Goal: Transaction & Acquisition: Purchase product/service

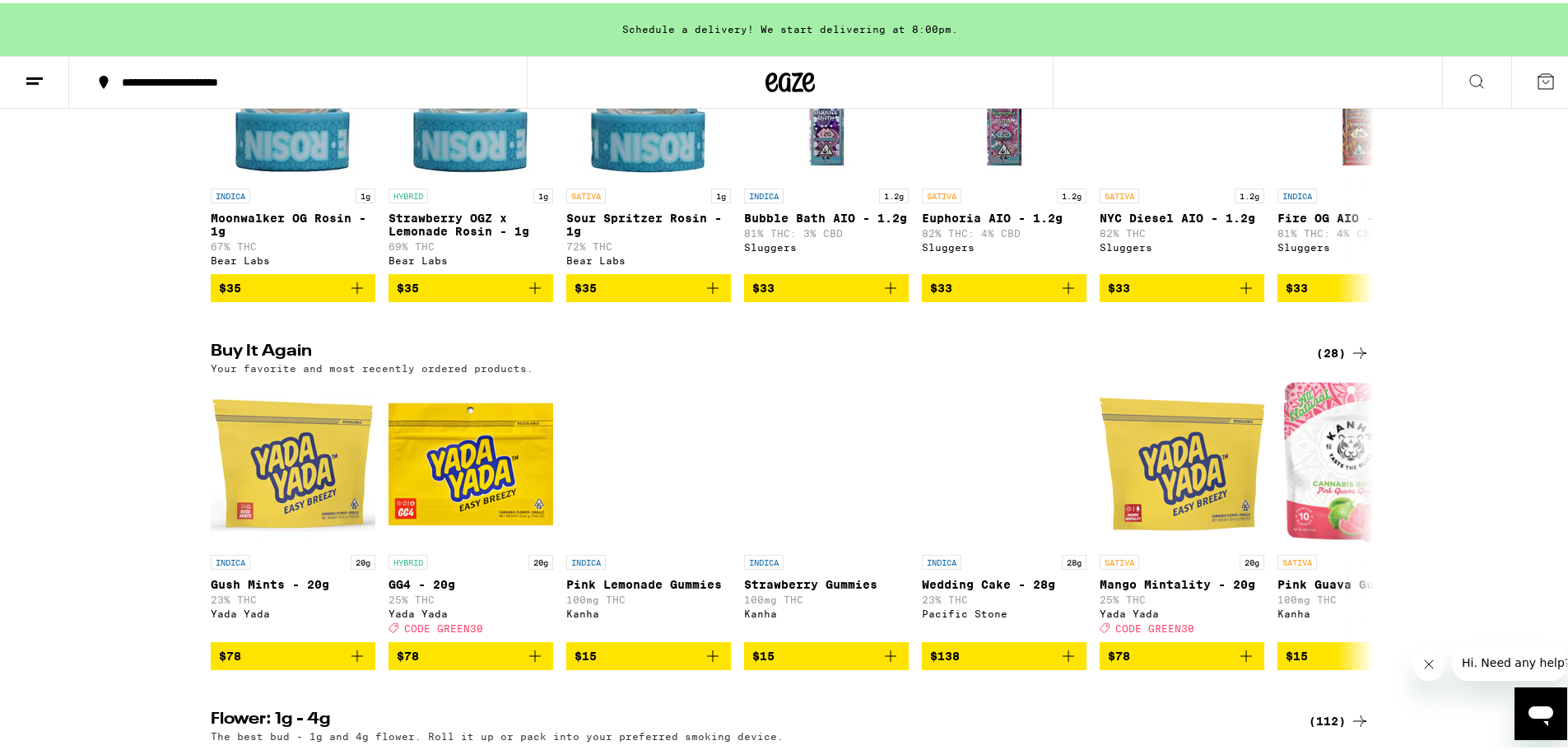
scroll to position [1565, 0]
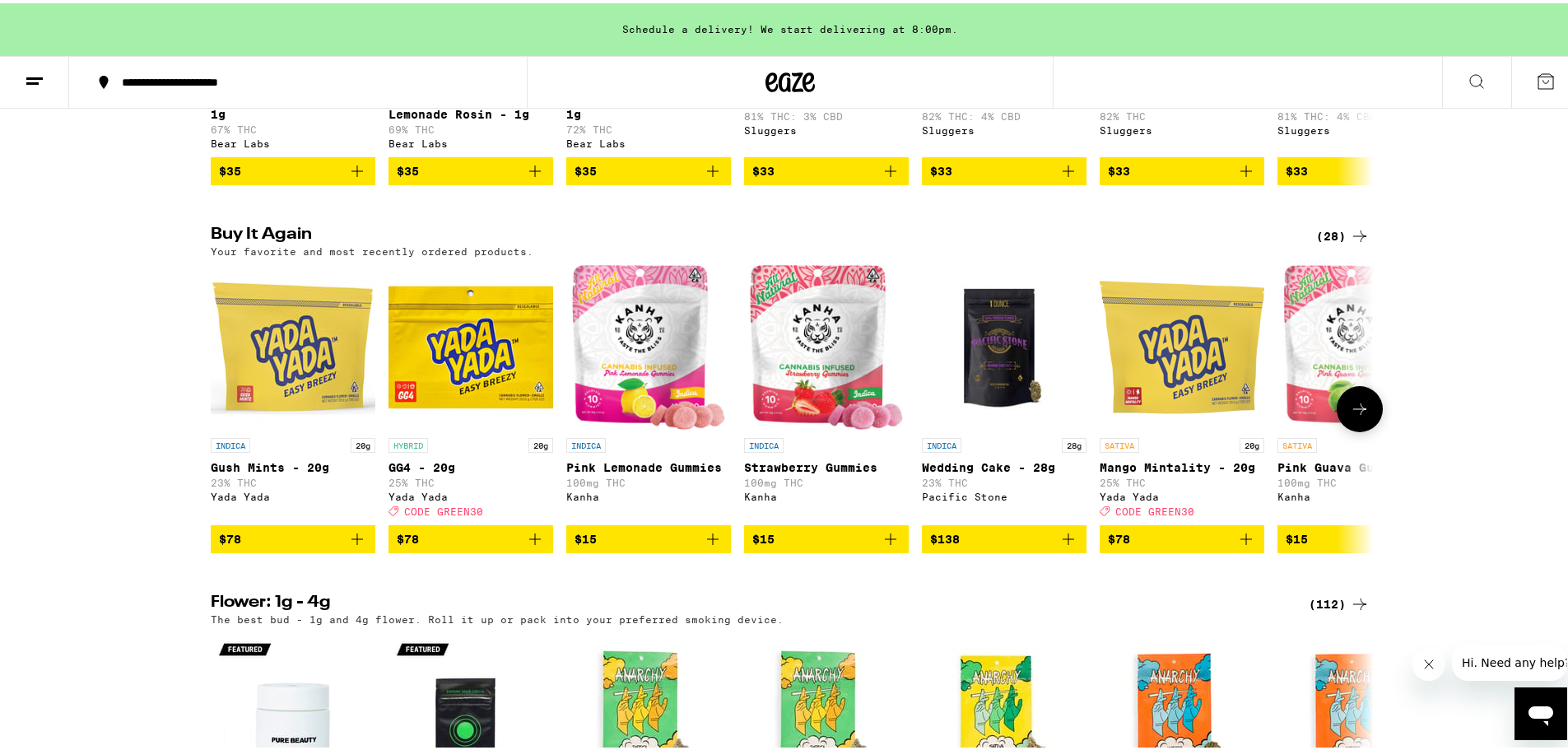
click at [351, 542] on icon "Add to bag" at bounding box center [357, 536] width 11 height 11
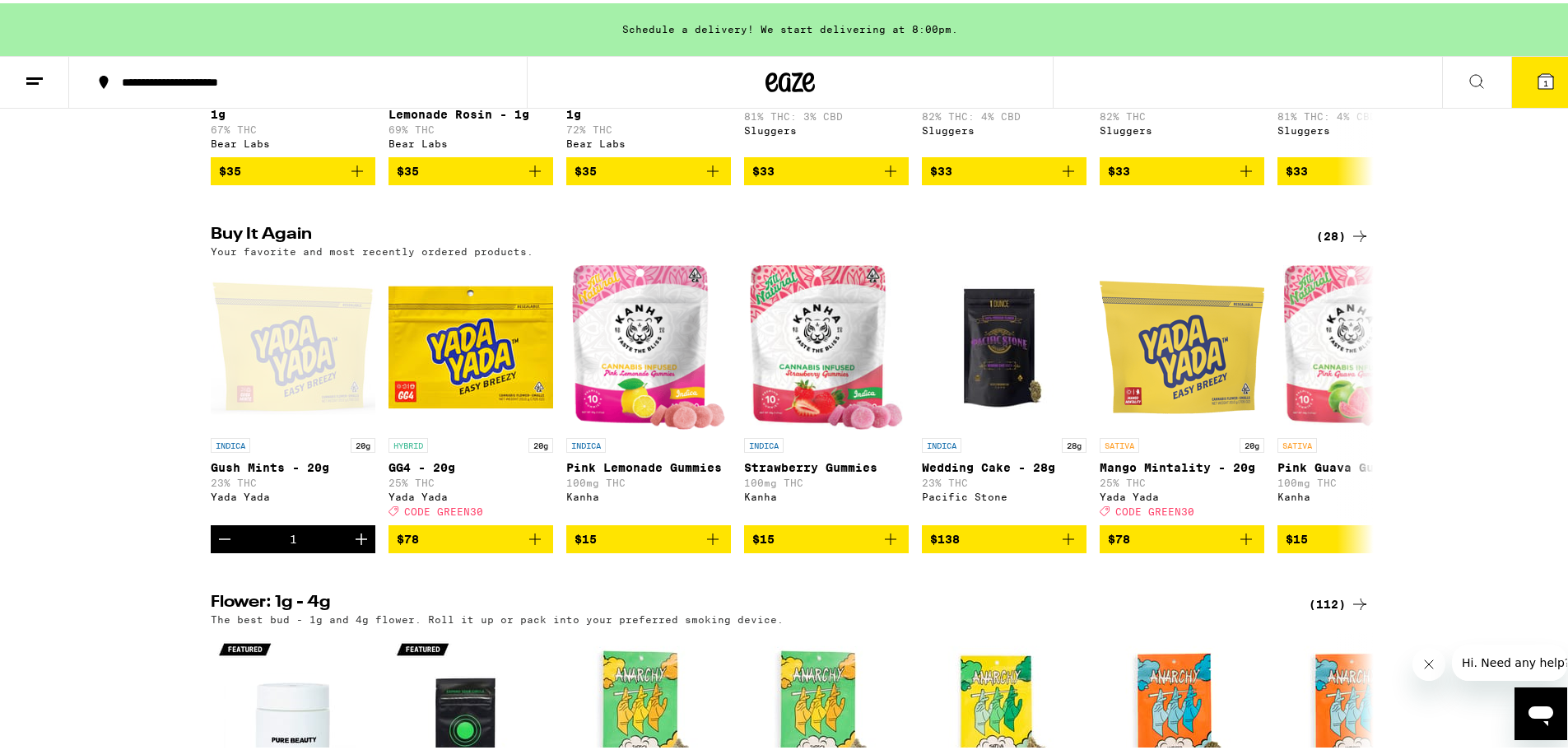
click at [1544, 81] on span "1" at bounding box center [1546, 79] width 5 height 10
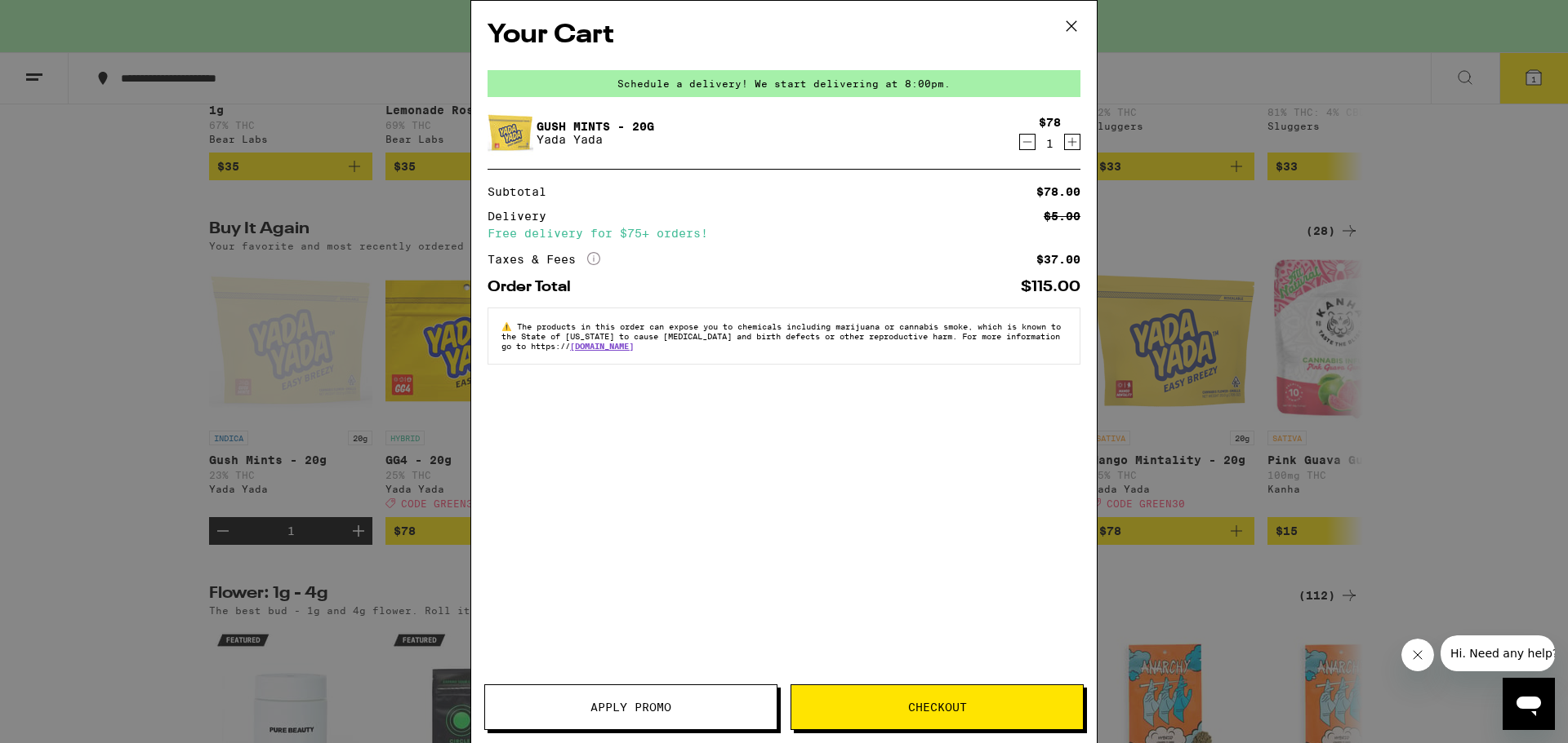
click at [1073, 28] on icon at bounding box center [1071, 26] width 24 height 24
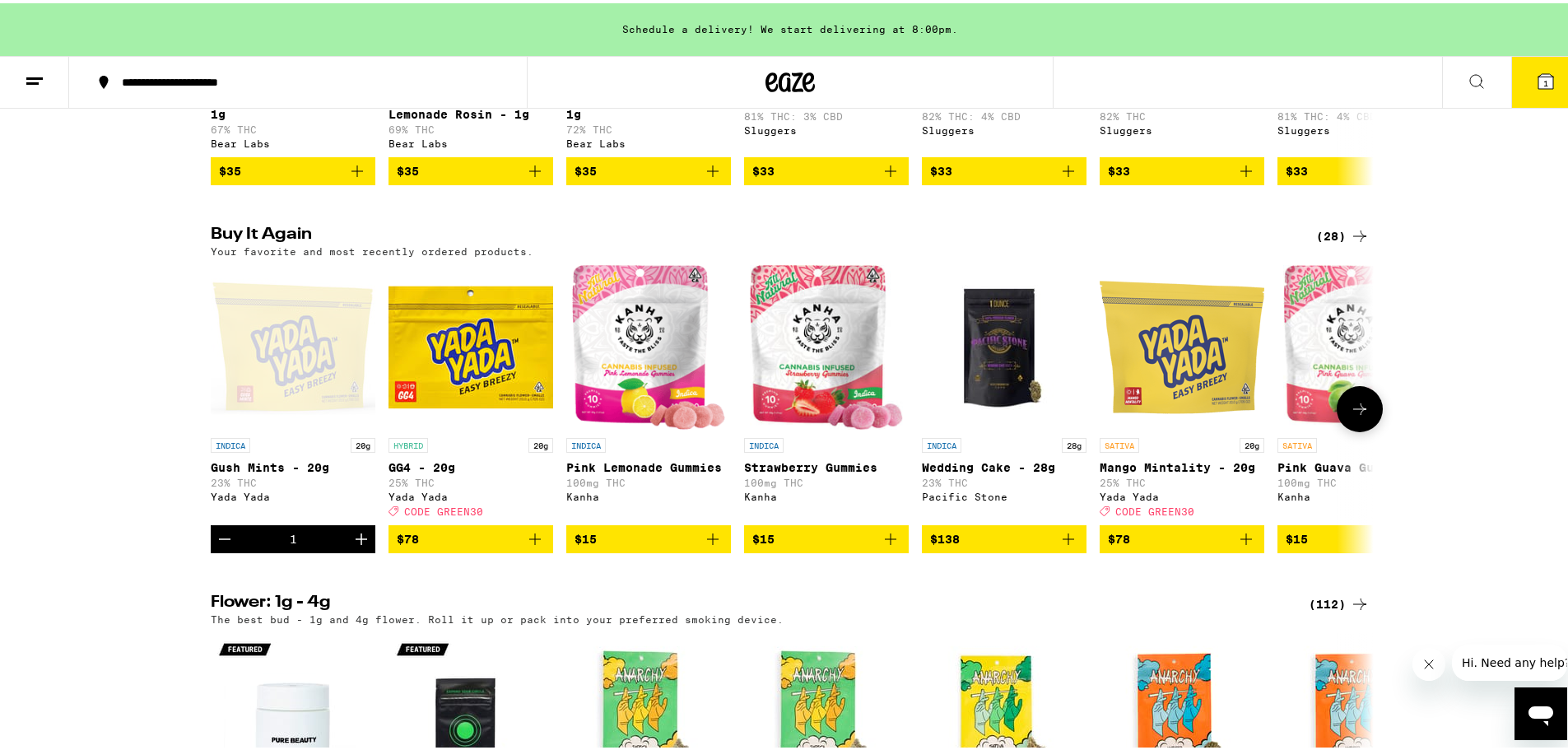
click at [1353, 412] on icon at bounding box center [1359, 405] width 13 height 11
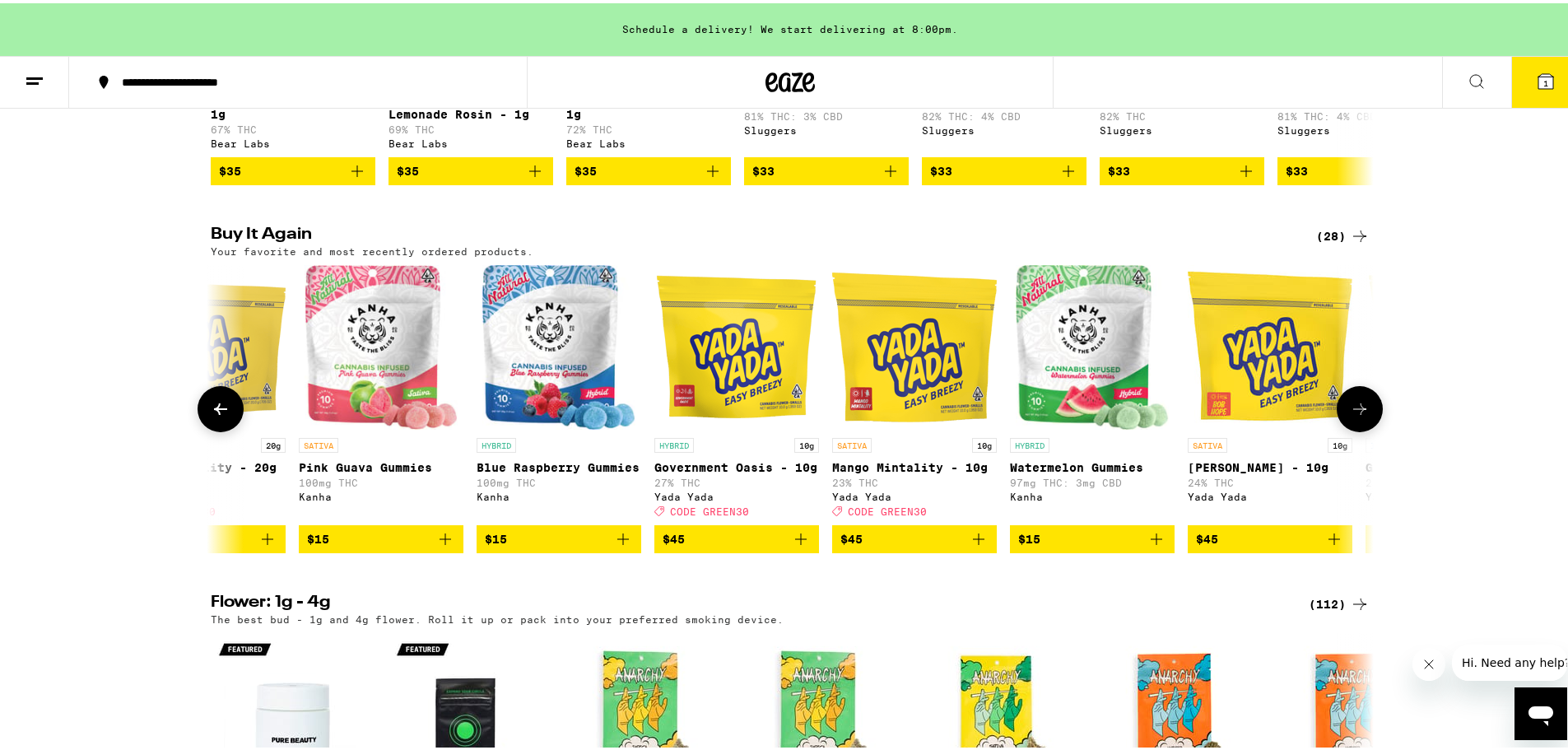
scroll to position [0, 980]
click at [1365, 429] on button at bounding box center [1359, 405] width 46 height 46
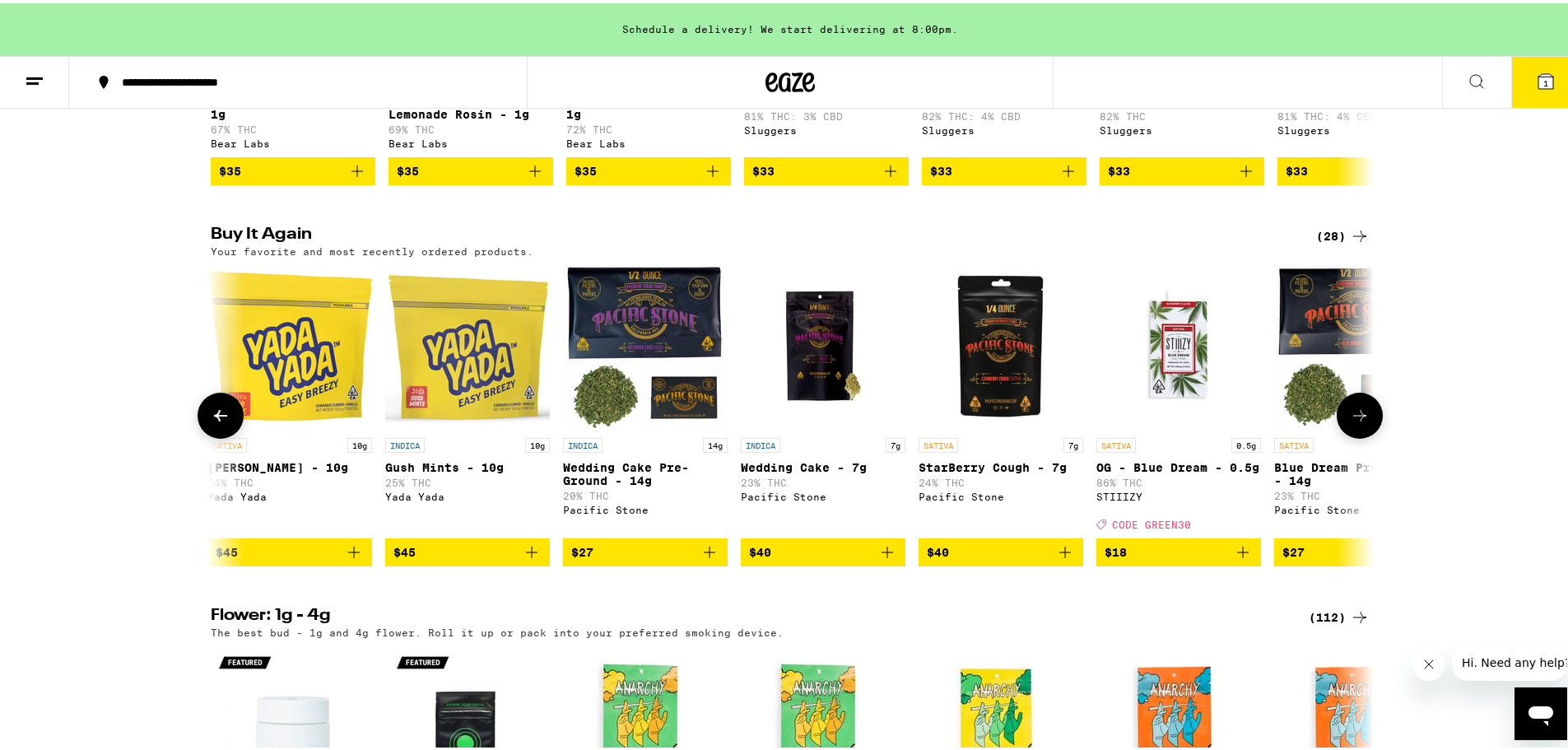
click at [1365, 436] on button at bounding box center [1359, 412] width 46 height 46
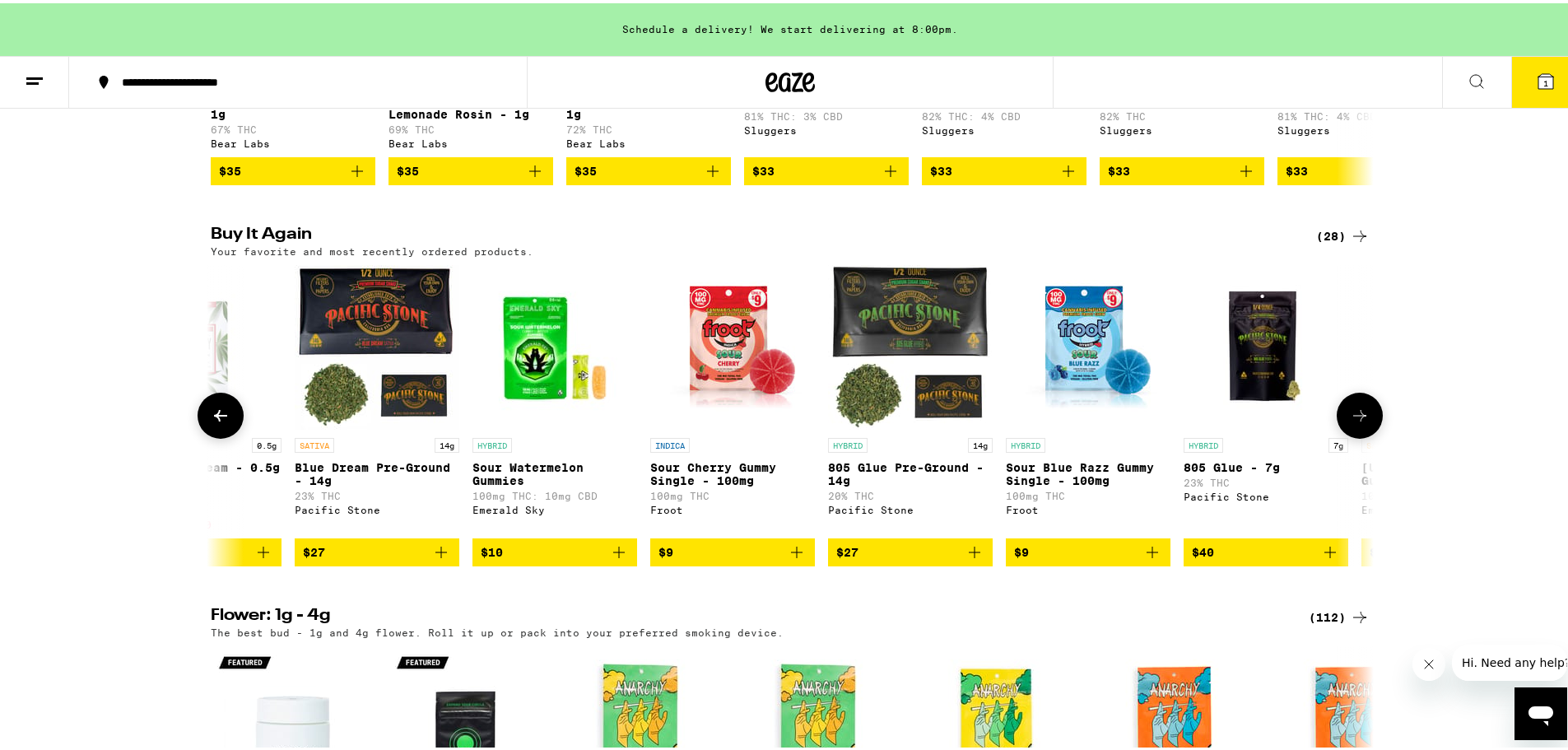
click at [1365, 436] on button at bounding box center [1359, 412] width 46 height 46
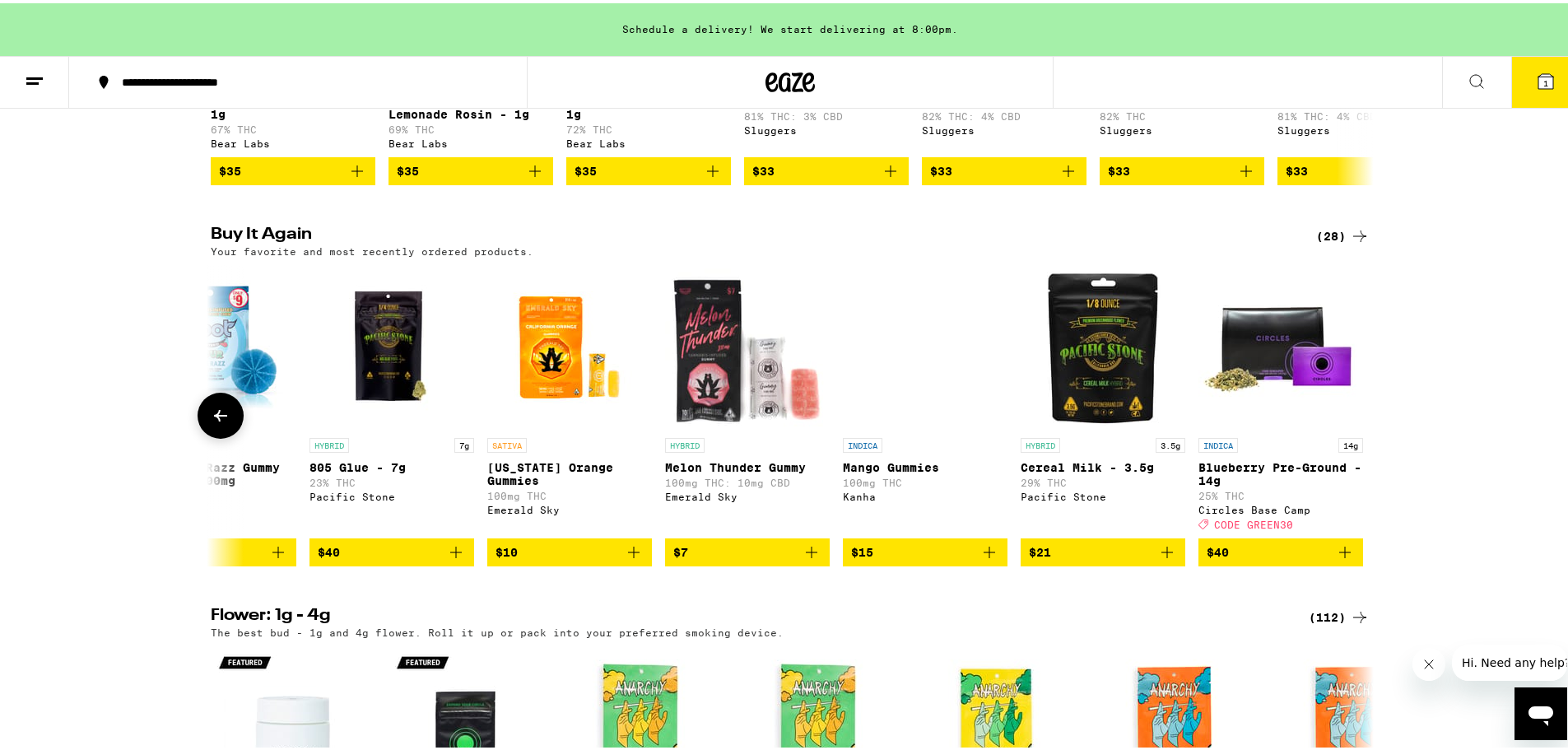
scroll to position [0, 3820]
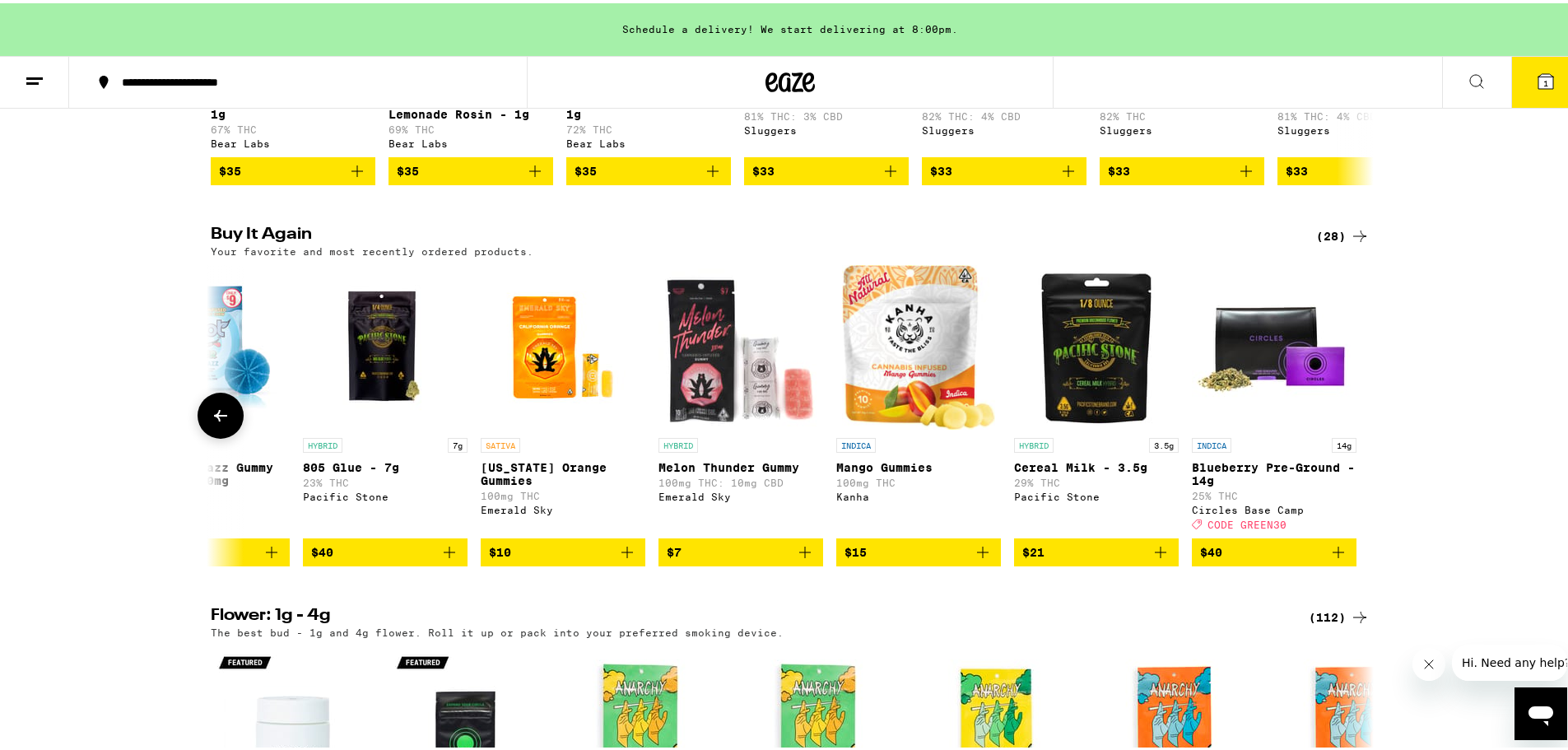
click at [1365, 436] on div at bounding box center [1359, 412] width 46 height 46
click at [214, 419] on icon at bounding box center [220, 412] width 13 height 11
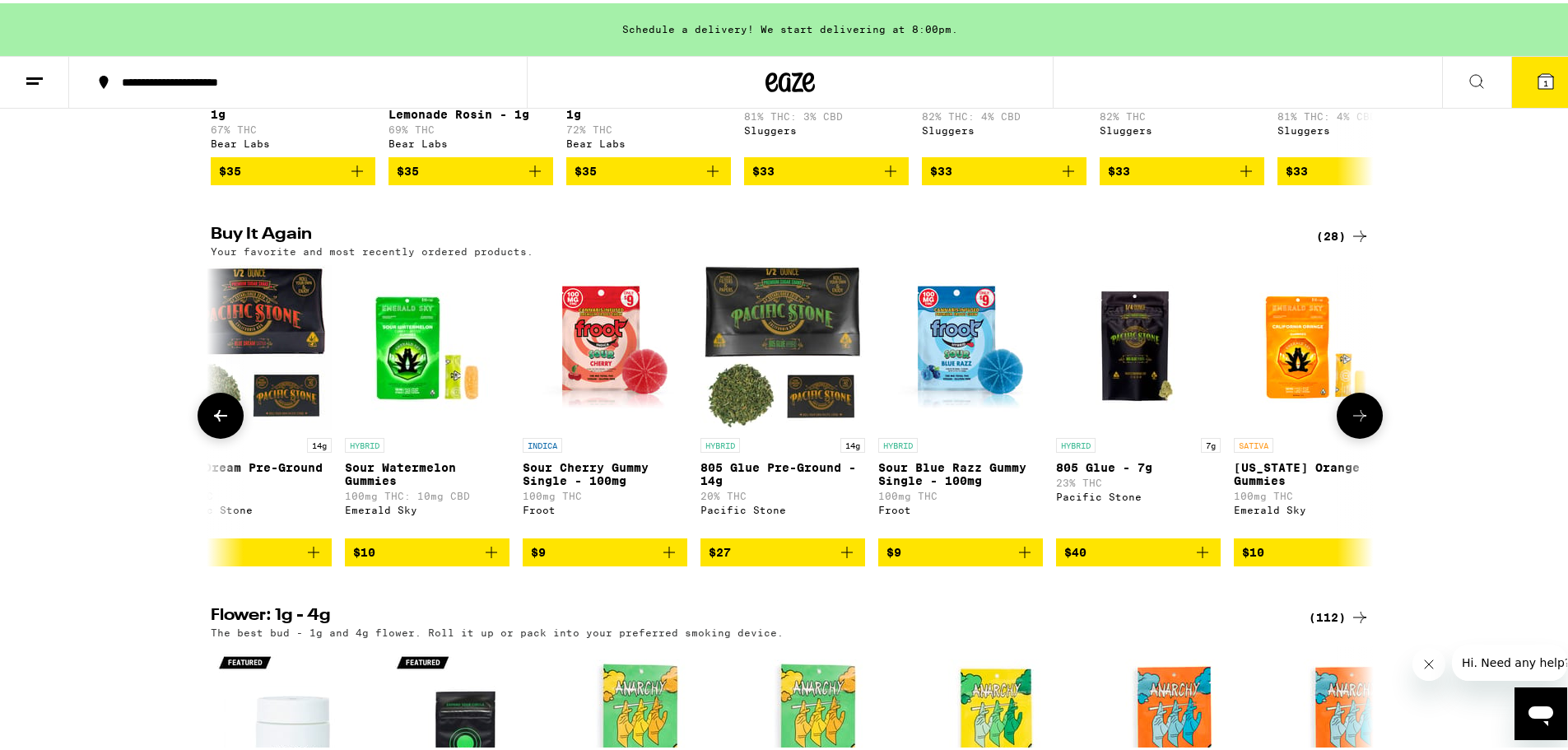
click at [214, 419] on icon at bounding box center [220, 412] width 13 height 11
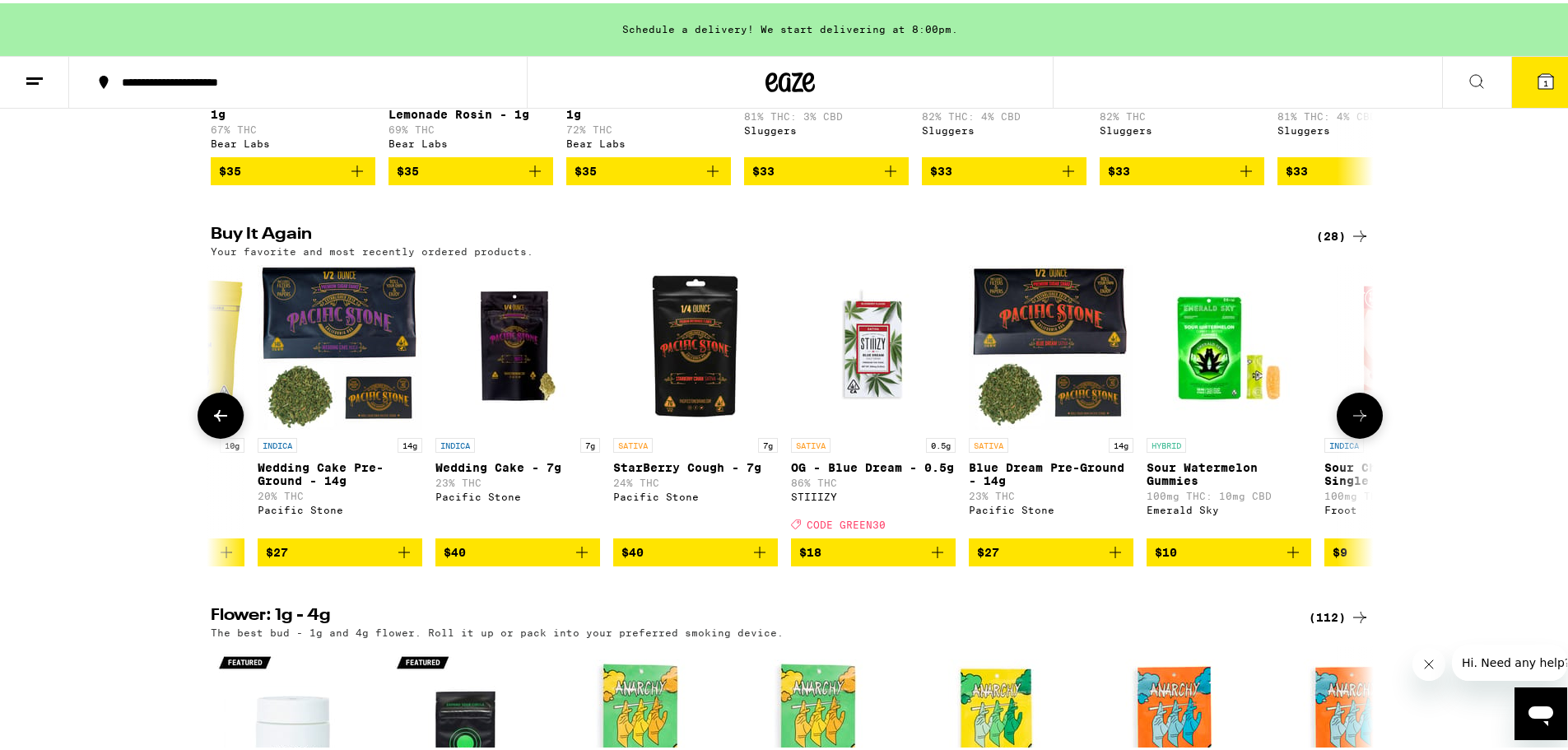
click at [214, 419] on icon at bounding box center [220, 412] width 13 height 11
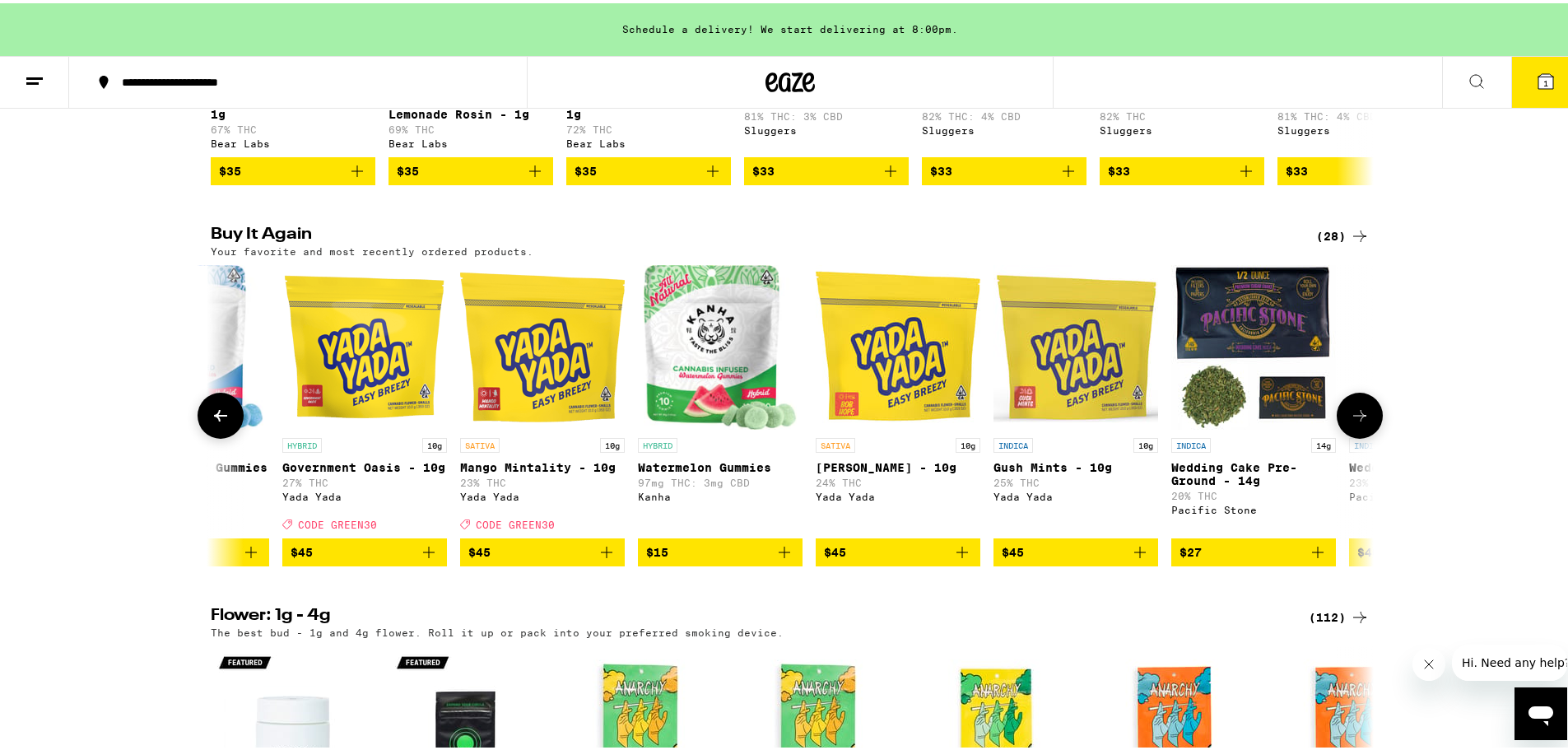
click at [214, 419] on icon at bounding box center [220, 412] width 13 height 11
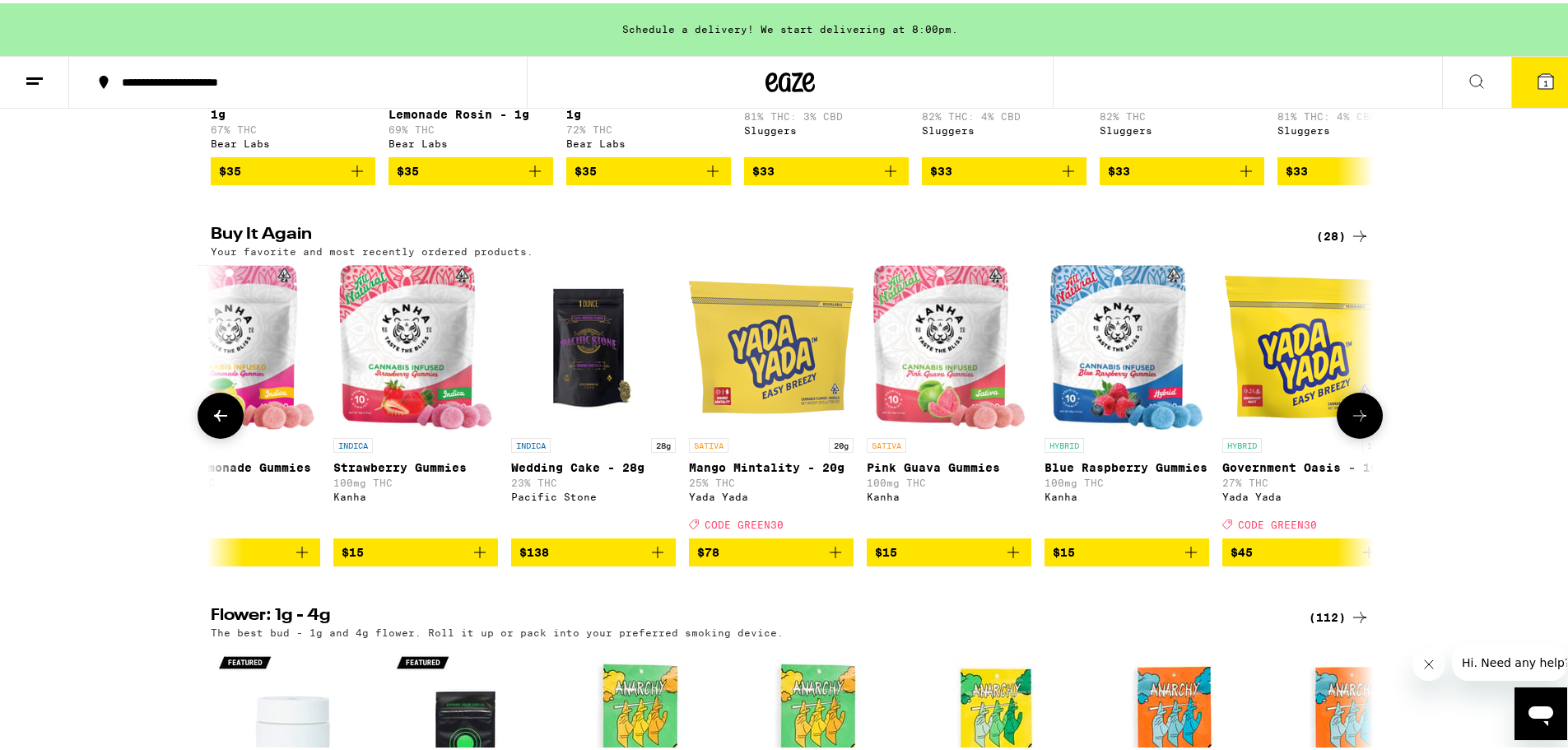
click at [214, 419] on icon at bounding box center [220, 412] width 13 height 11
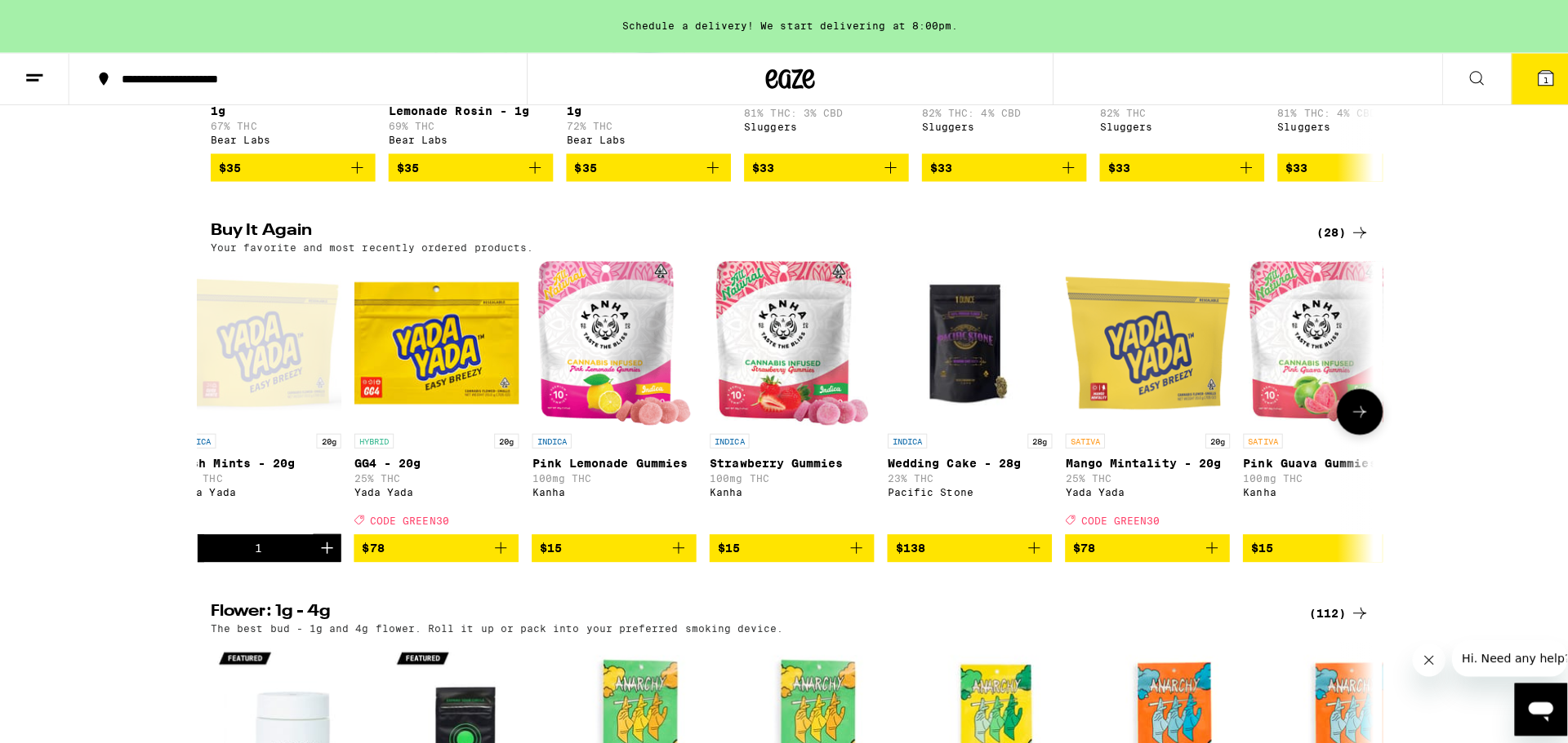
scroll to position [0, 0]
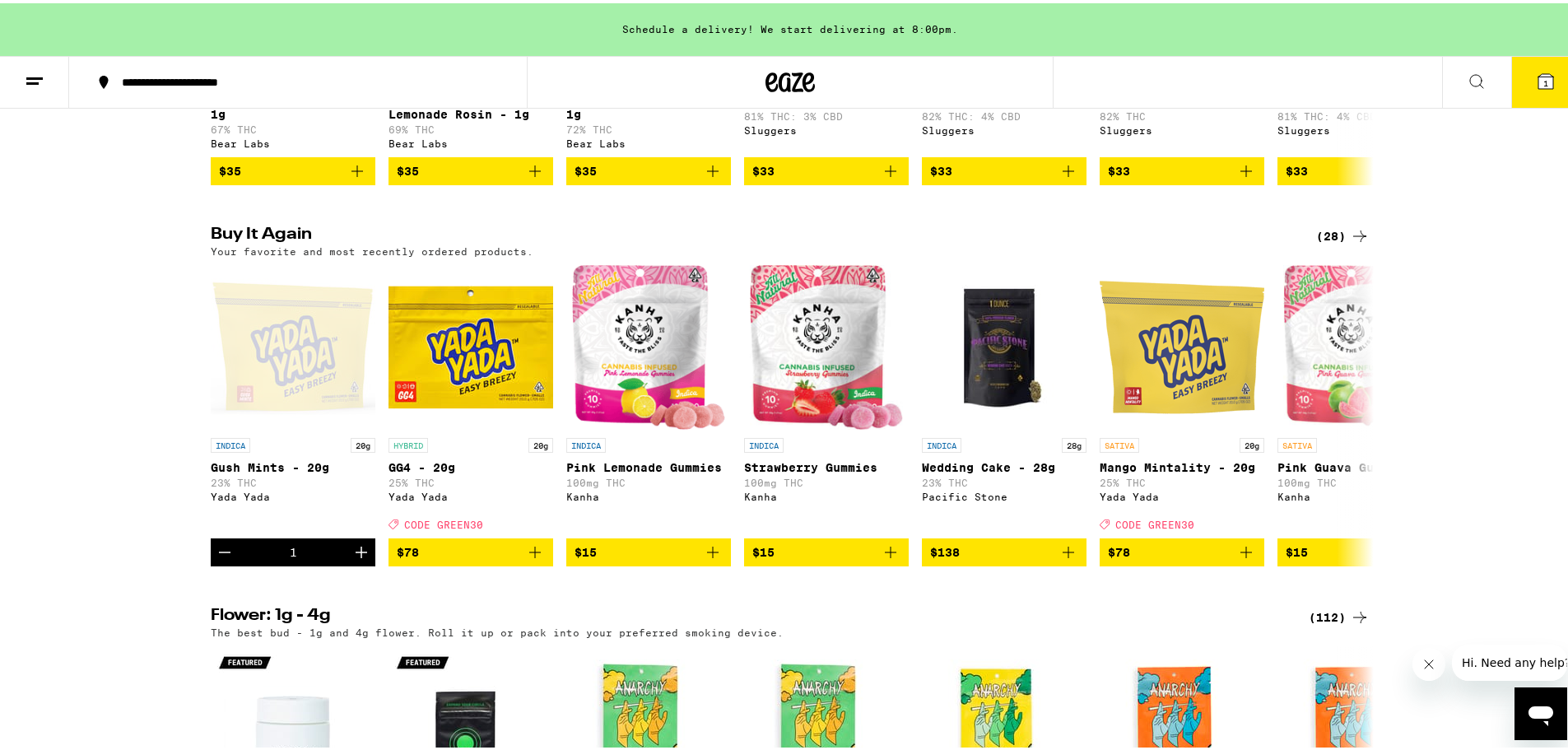
click at [1522, 69] on button "1" at bounding box center [1546, 79] width 70 height 51
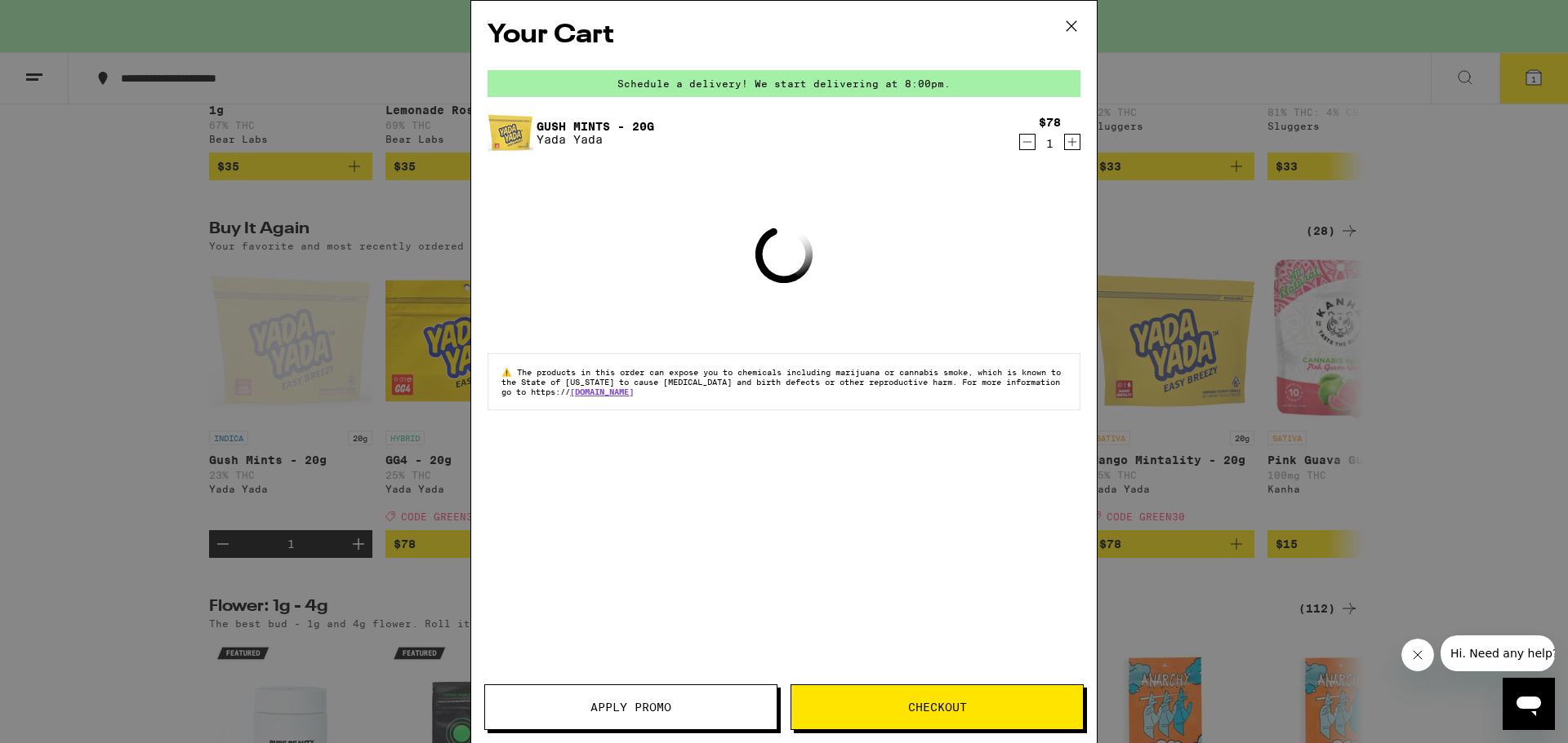
click at [942, 719] on button "Checkout" at bounding box center [937, 707] width 293 height 46
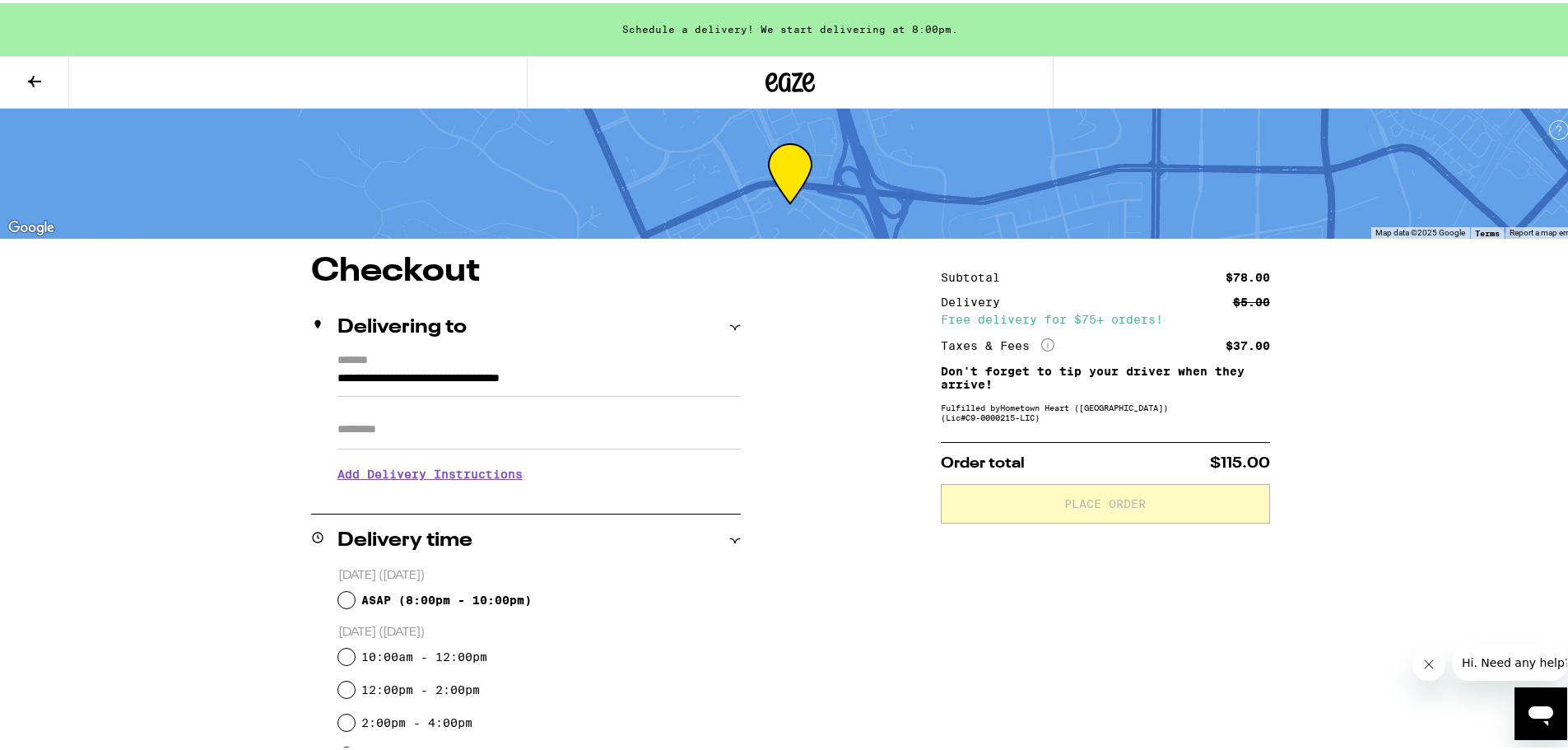
click at [456, 440] on input "Apt/Suite" at bounding box center [539, 426] width 404 height 39
type input "****"
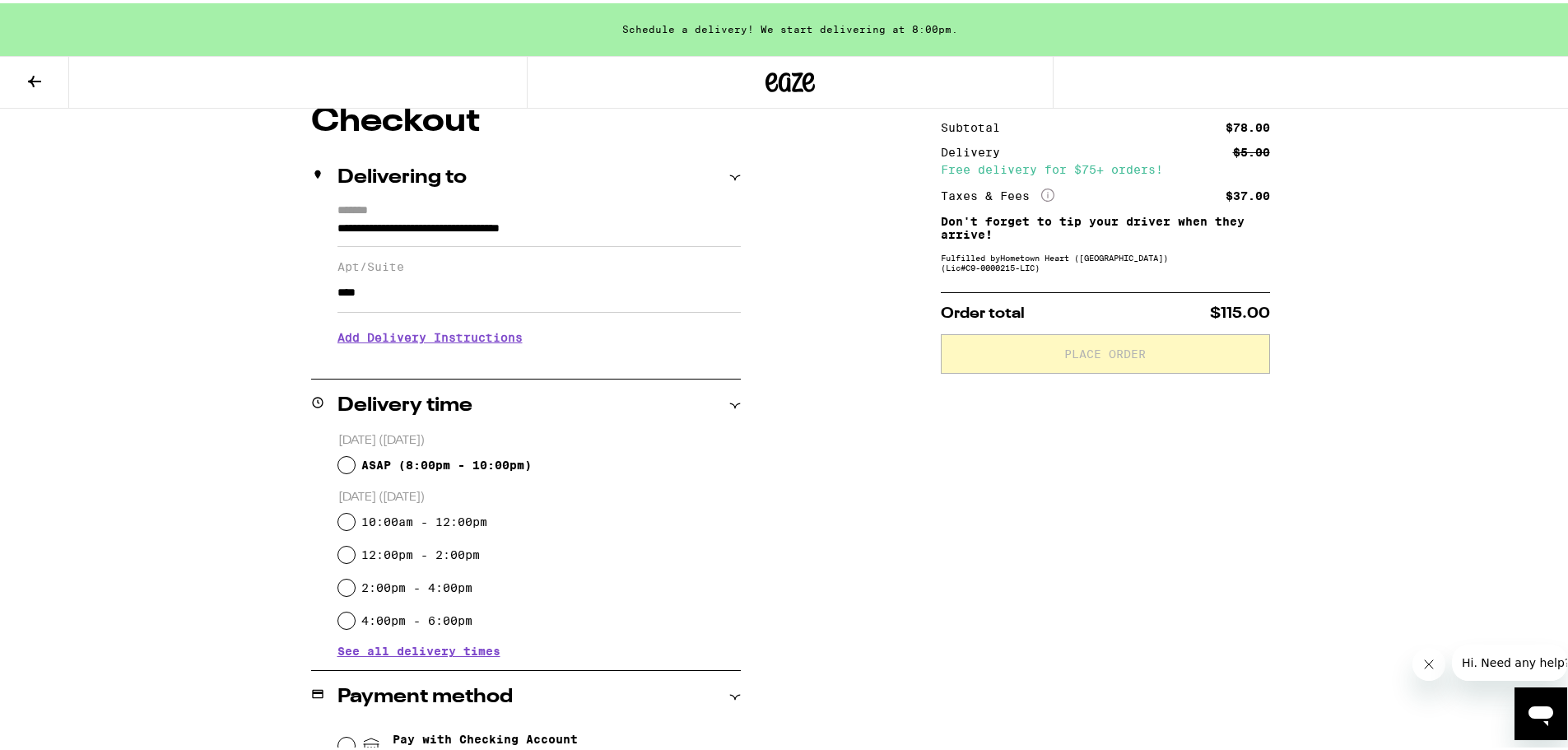
scroll to position [164, 0]
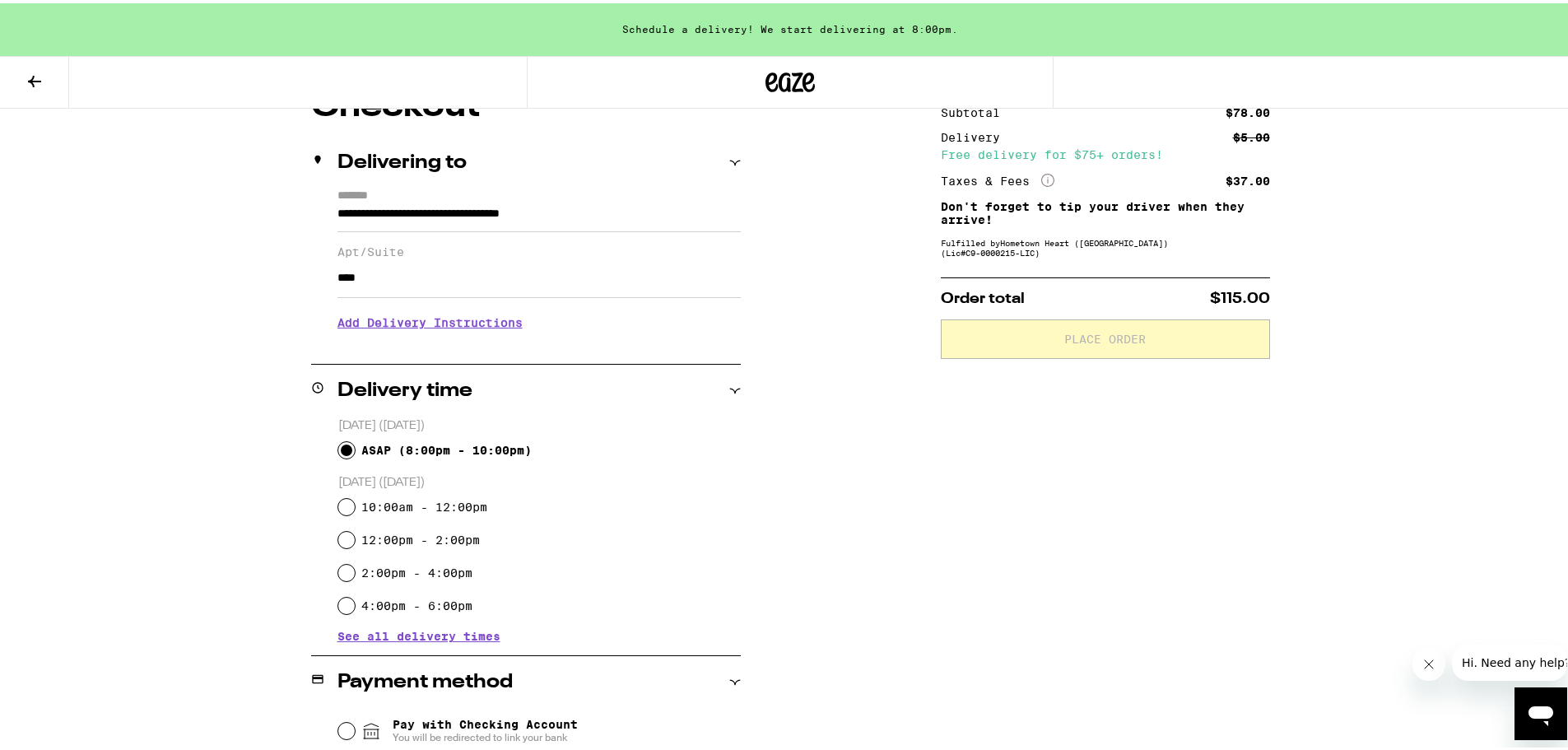
click at [338, 445] on input "ASAP ( 8:00pm - 10:00pm )" at bounding box center [346, 447] width 17 height 17
radio input "true"
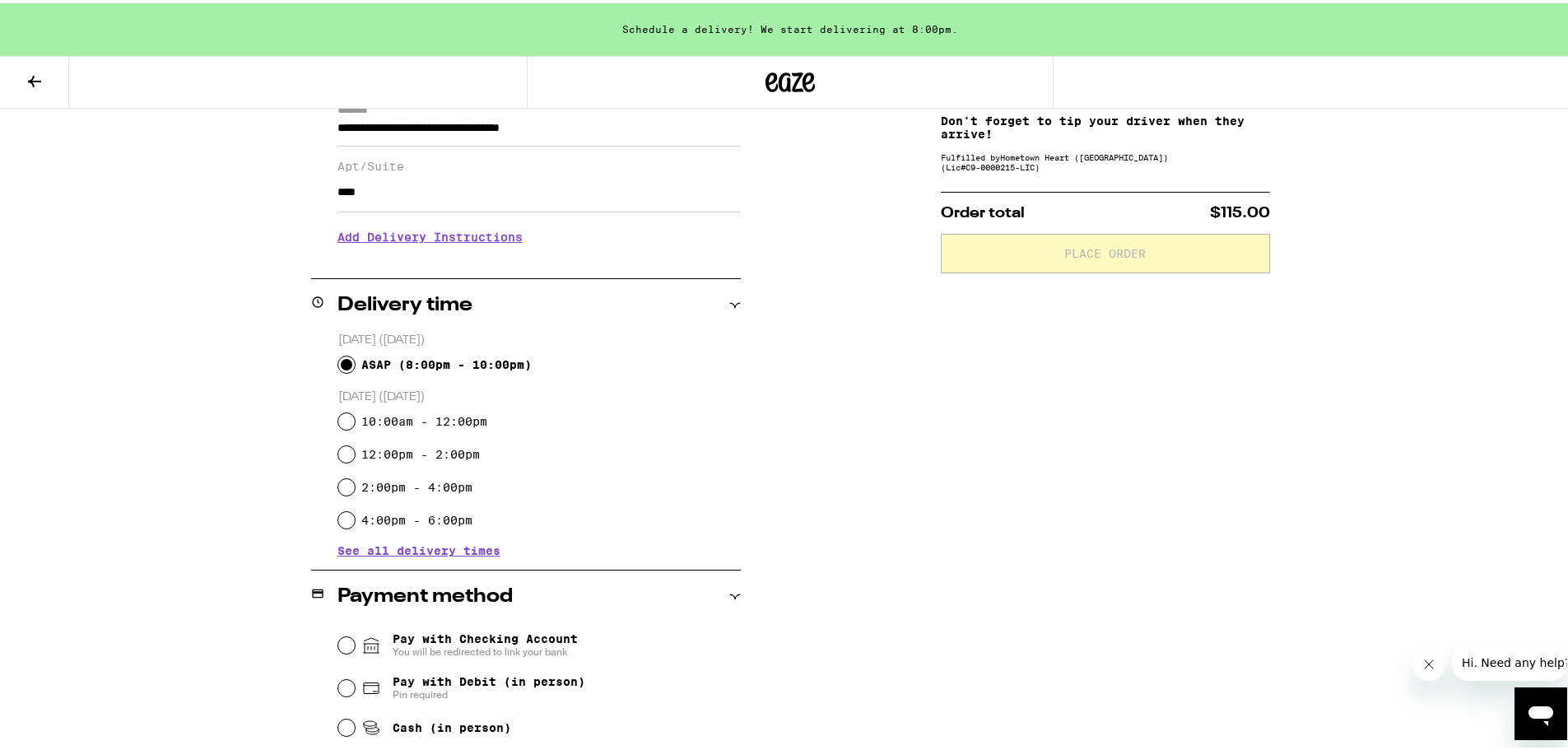
scroll to position [373, 0]
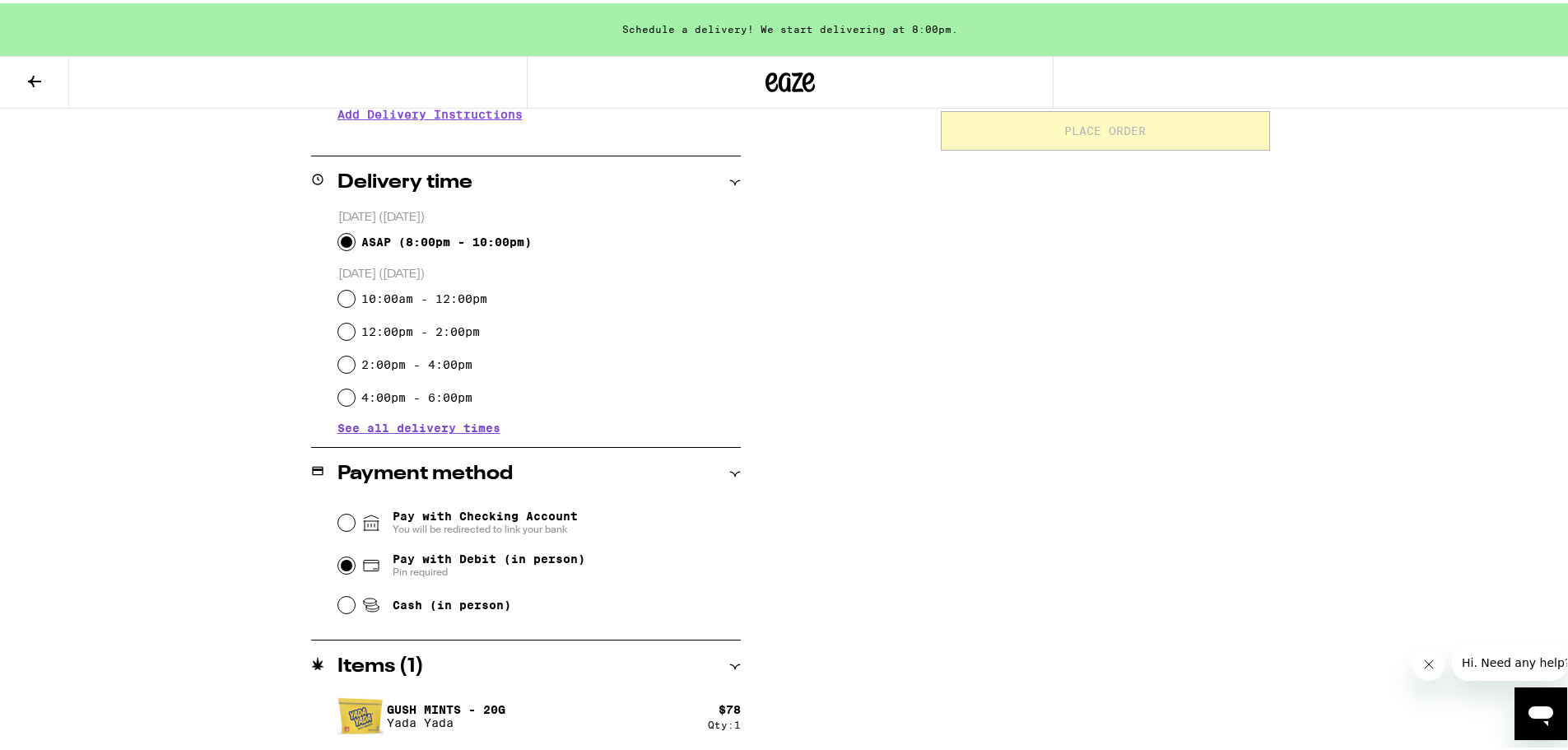
click at [345, 571] on input "Pay with Debit (in person) Pin required" at bounding box center [346, 562] width 17 height 17
radio input "true"
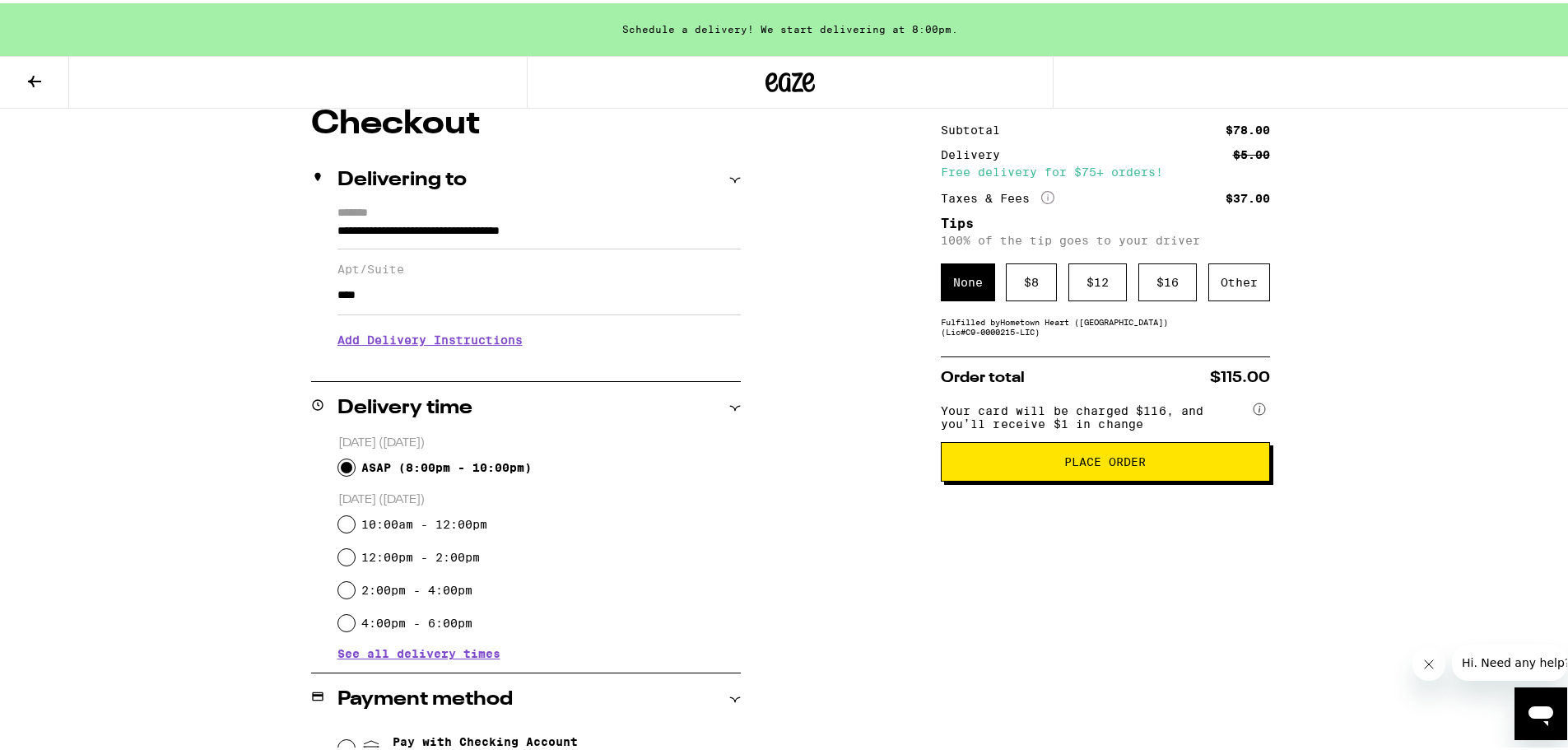
scroll to position [126, 0]
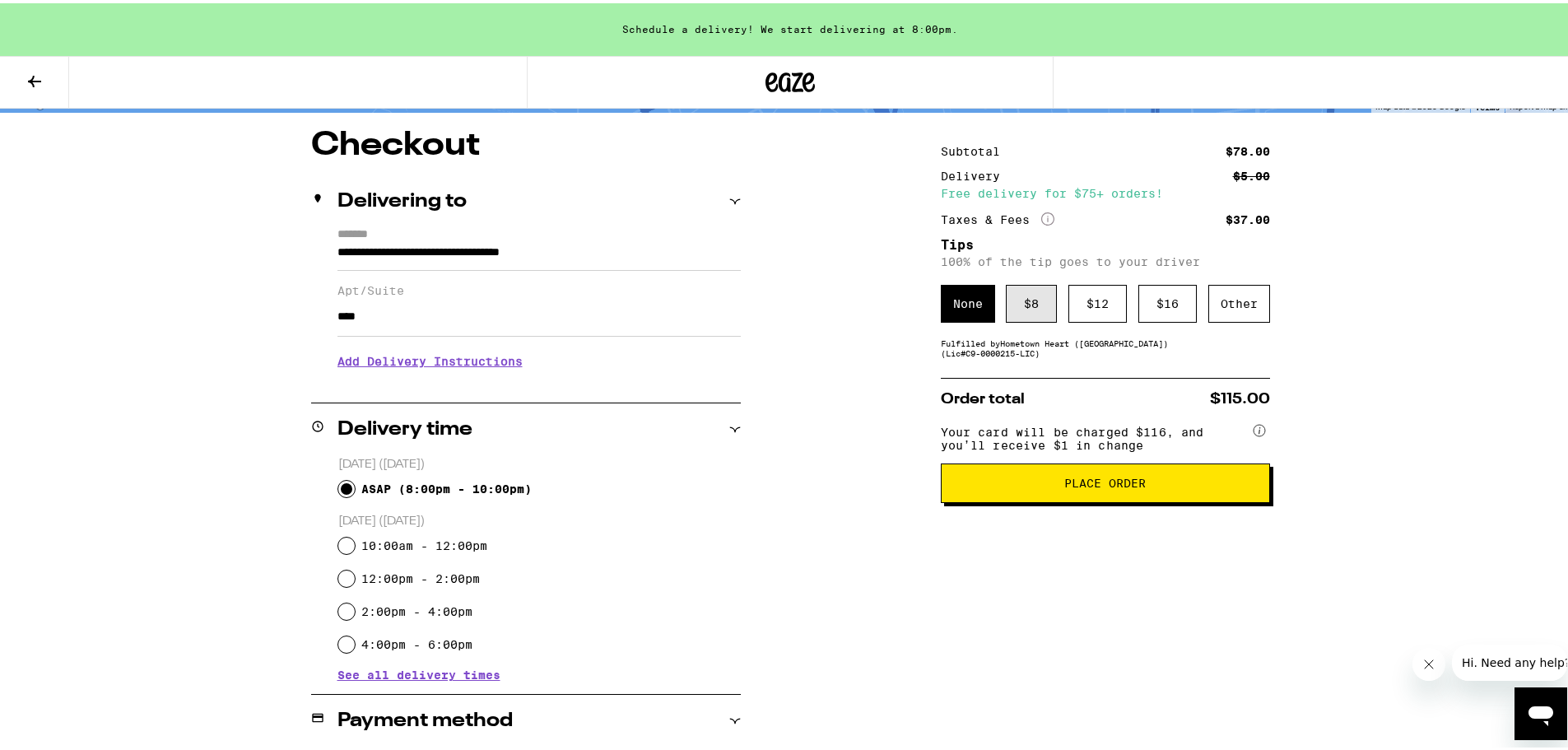
click at [1020, 308] on div "$ 8" at bounding box center [1031, 301] width 51 height 38
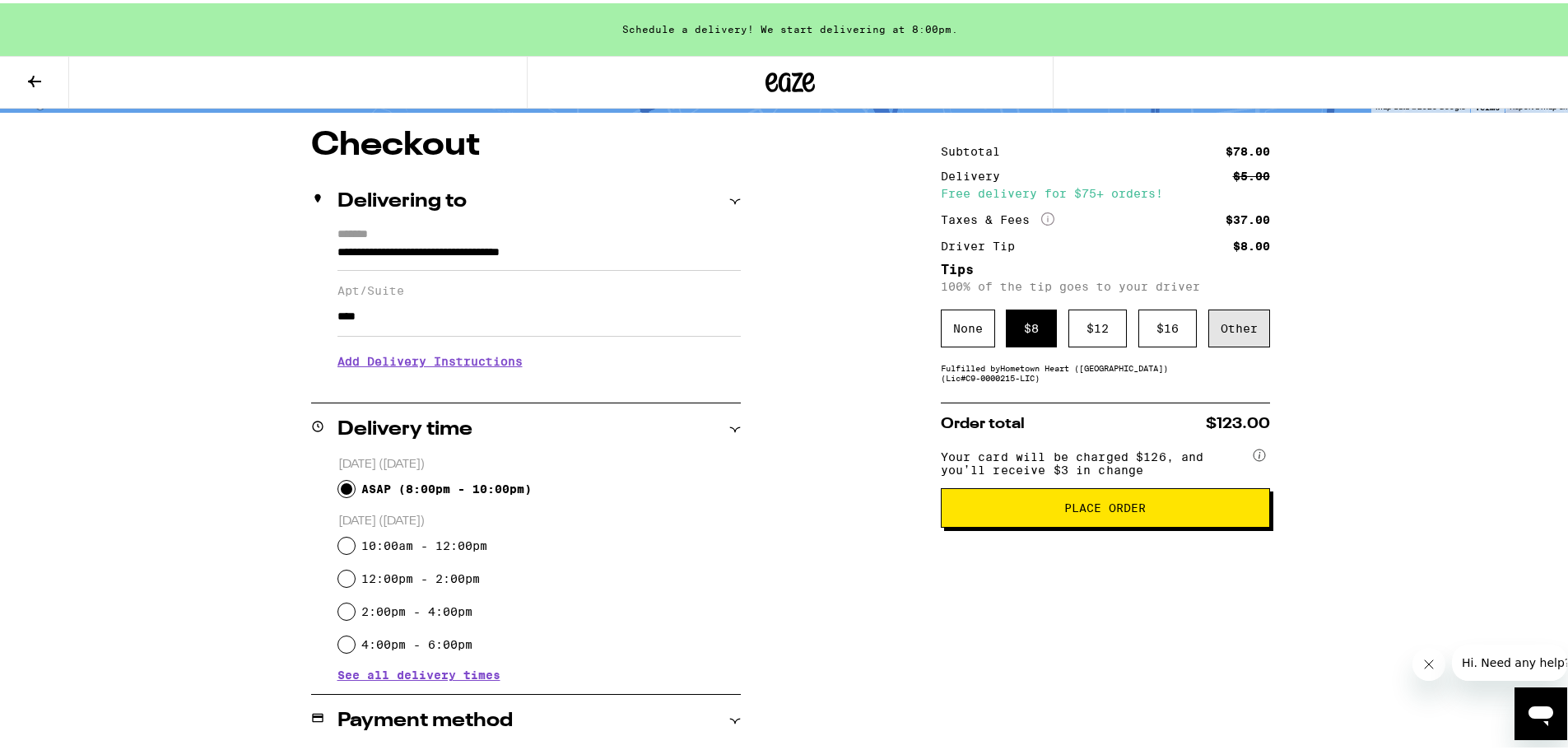
click at [1244, 338] on div "Other" at bounding box center [1239, 325] width 62 height 38
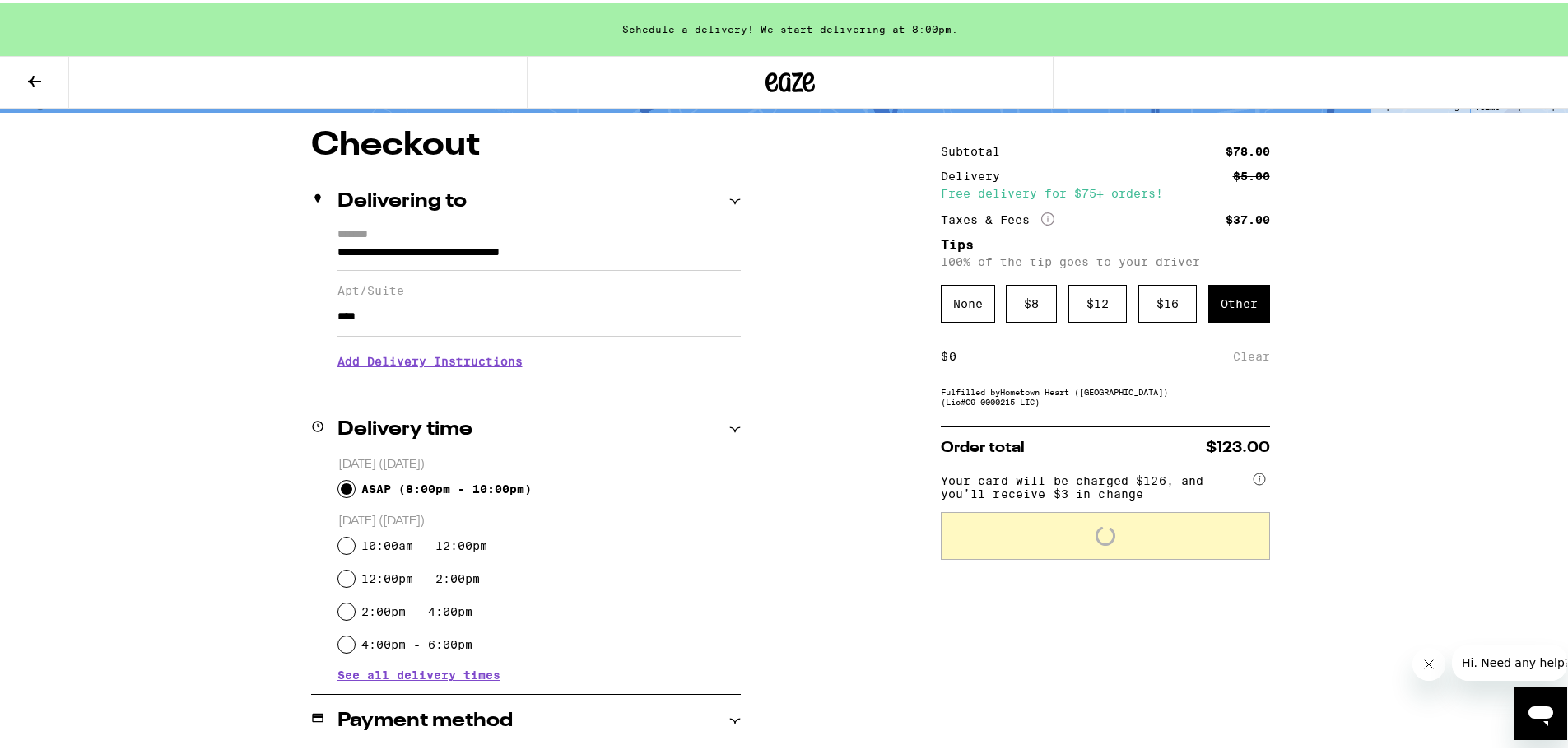
click at [954, 359] on input at bounding box center [1091, 353] width 285 height 15
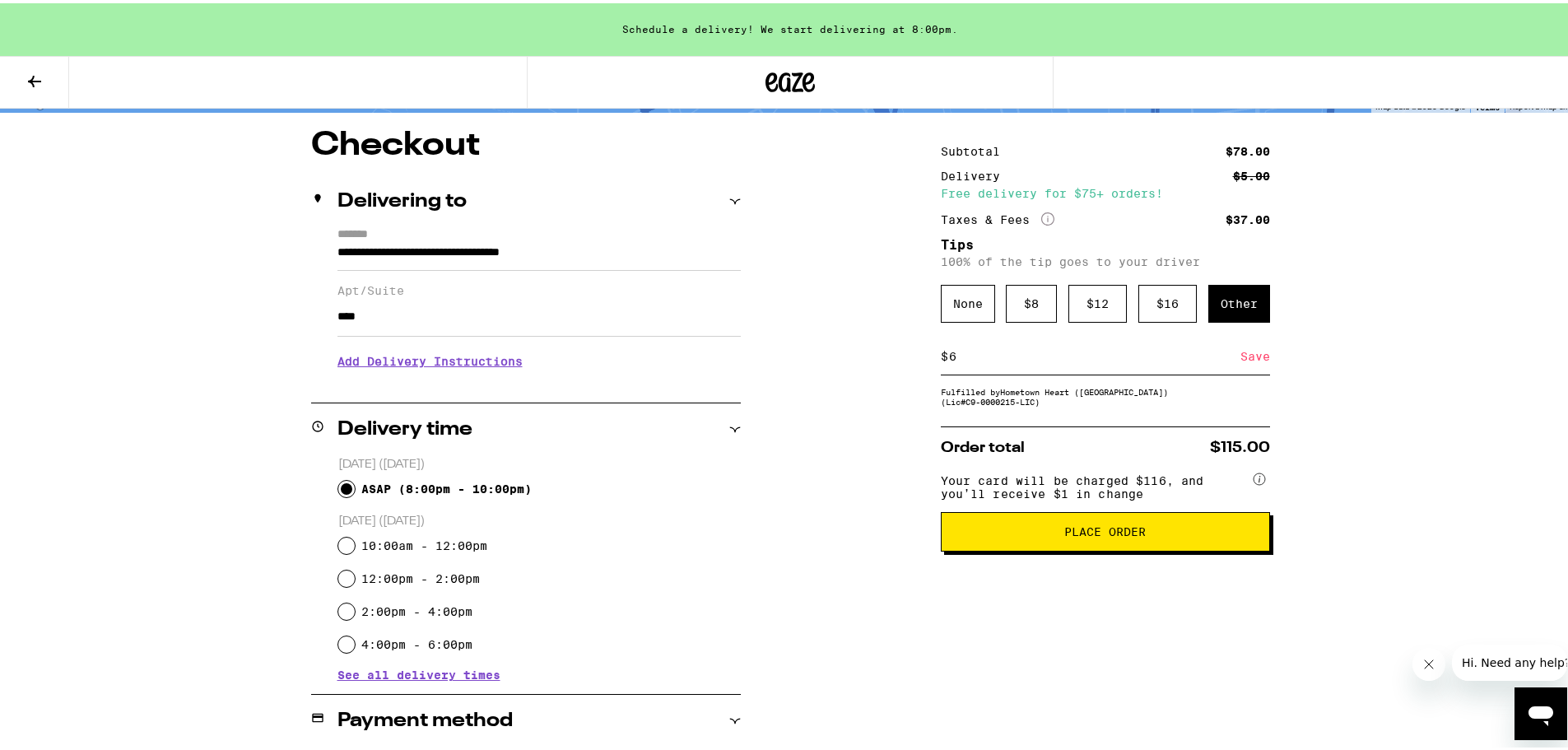
click at [1248, 364] on div "Save" at bounding box center [1256, 353] width 30 height 37
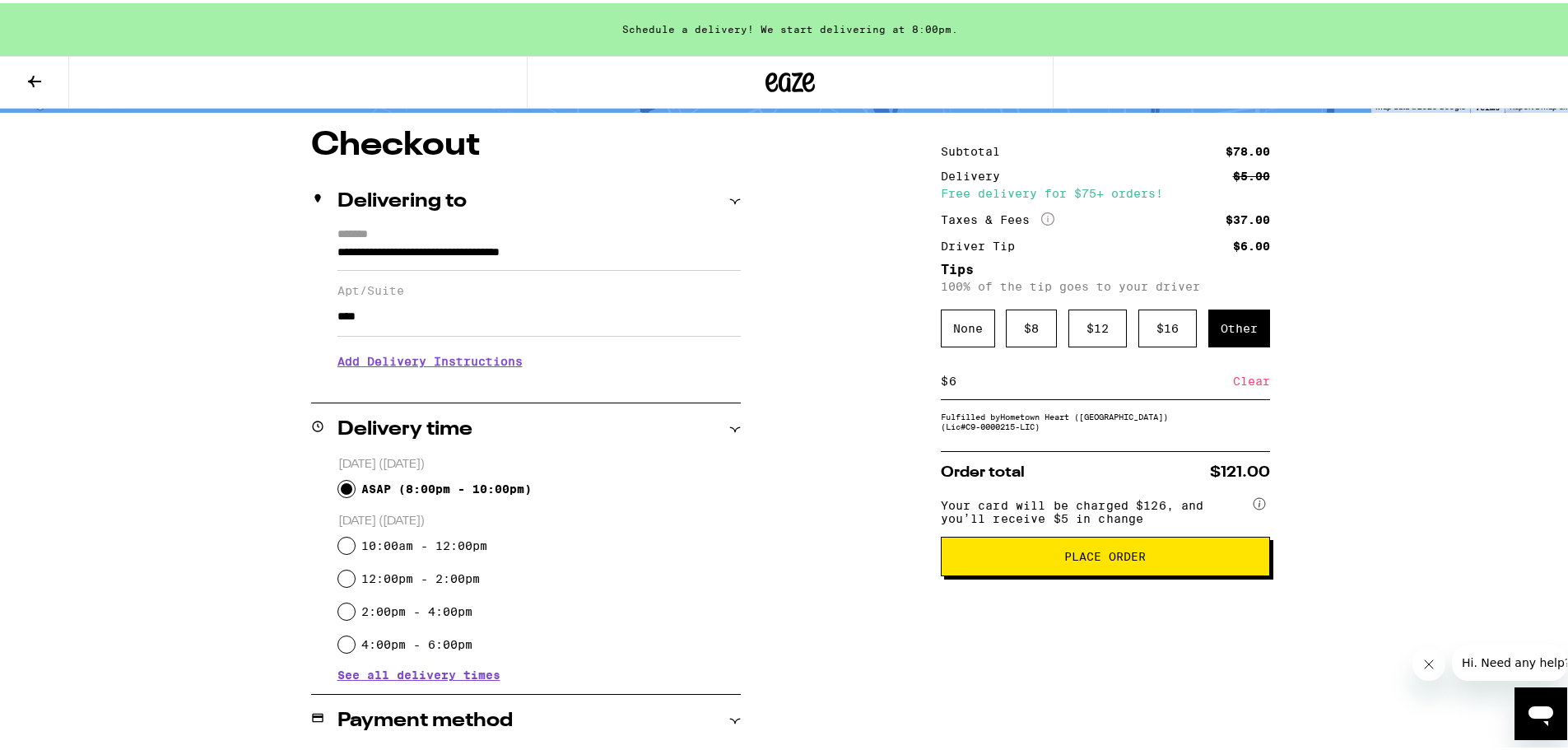
drag, startPoint x: 948, startPoint y: 385, endPoint x: 924, endPoint y: 382, distance: 24.2
click at [924, 382] on div "**********" at bounding box center [790, 562] width 1185 height 872
click at [1256, 384] on div "Save" at bounding box center [1256, 378] width 30 height 37
drag, startPoint x: 969, startPoint y: 381, endPoint x: 933, endPoint y: 382, distance: 36.0
click at [933, 382] on div "**********" at bounding box center [790, 562] width 1185 height 872
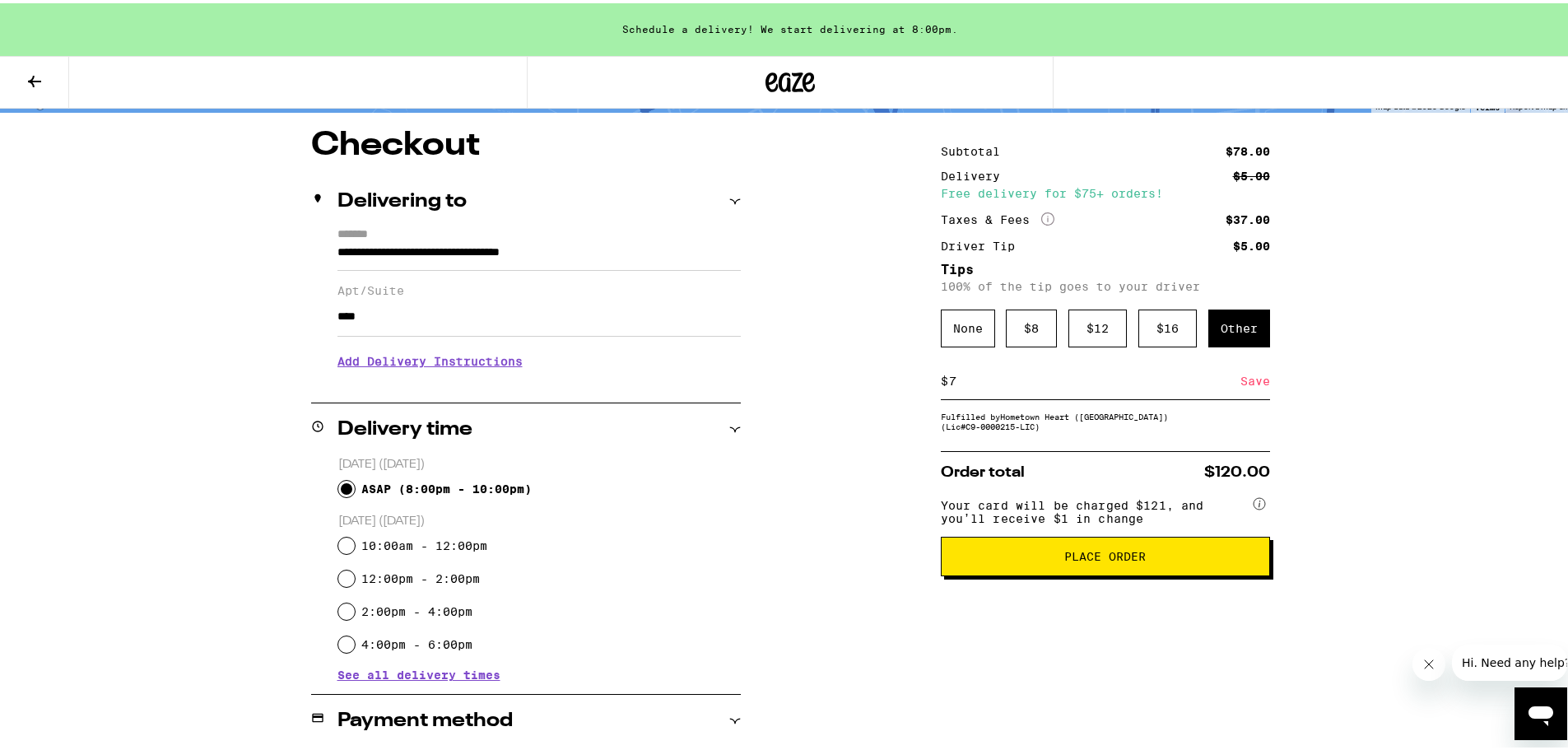
click at [1249, 386] on div "Save" at bounding box center [1256, 378] width 30 height 37
drag, startPoint x: 976, startPoint y: 378, endPoint x: 891, endPoint y: 389, distance: 85.7
click at [891, 389] on div "**********" at bounding box center [790, 562] width 1185 height 872
type input "8"
click at [1241, 388] on div "Save" at bounding box center [1256, 378] width 30 height 37
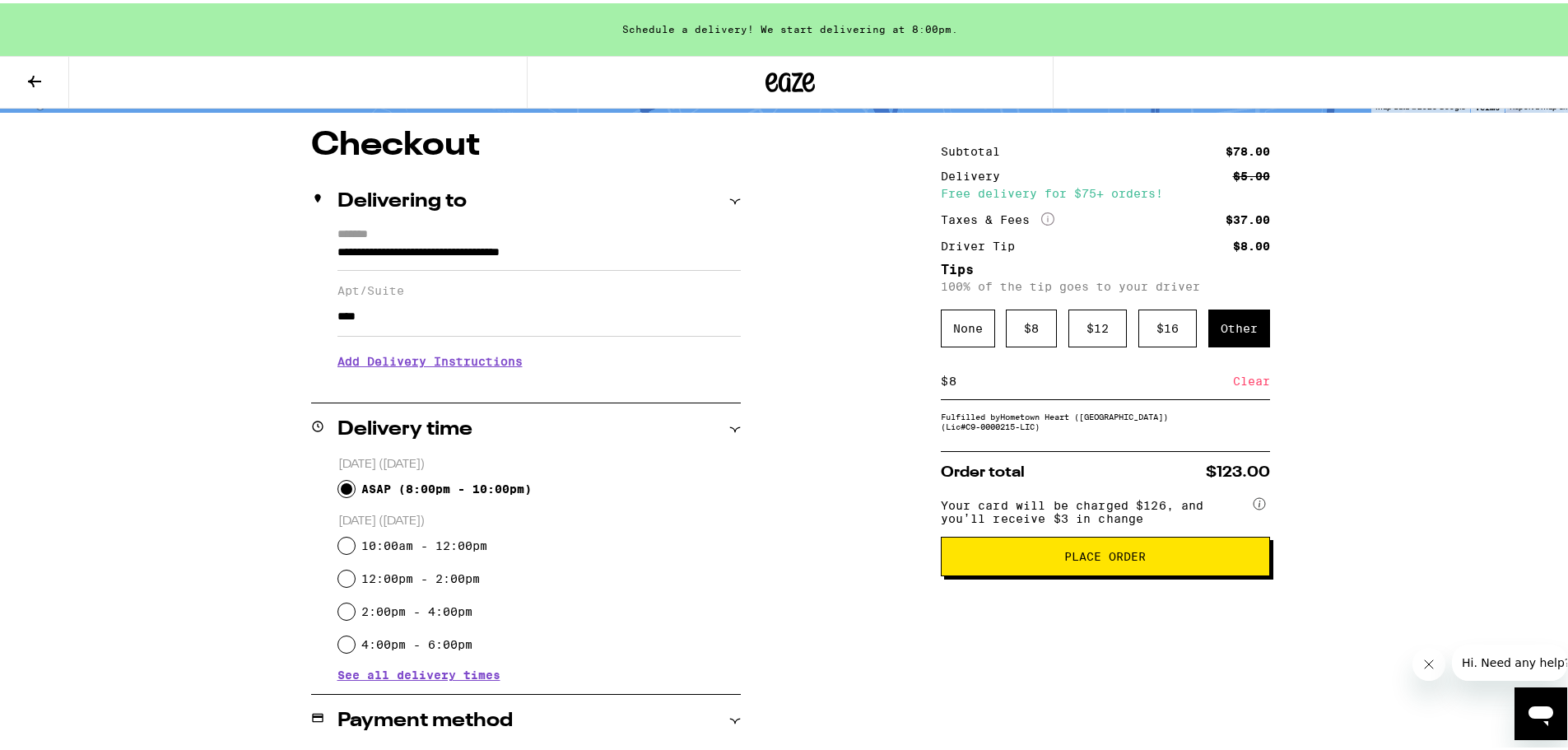
click at [1119, 573] on button "Place Order" at bounding box center [1105, 552] width 330 height 39
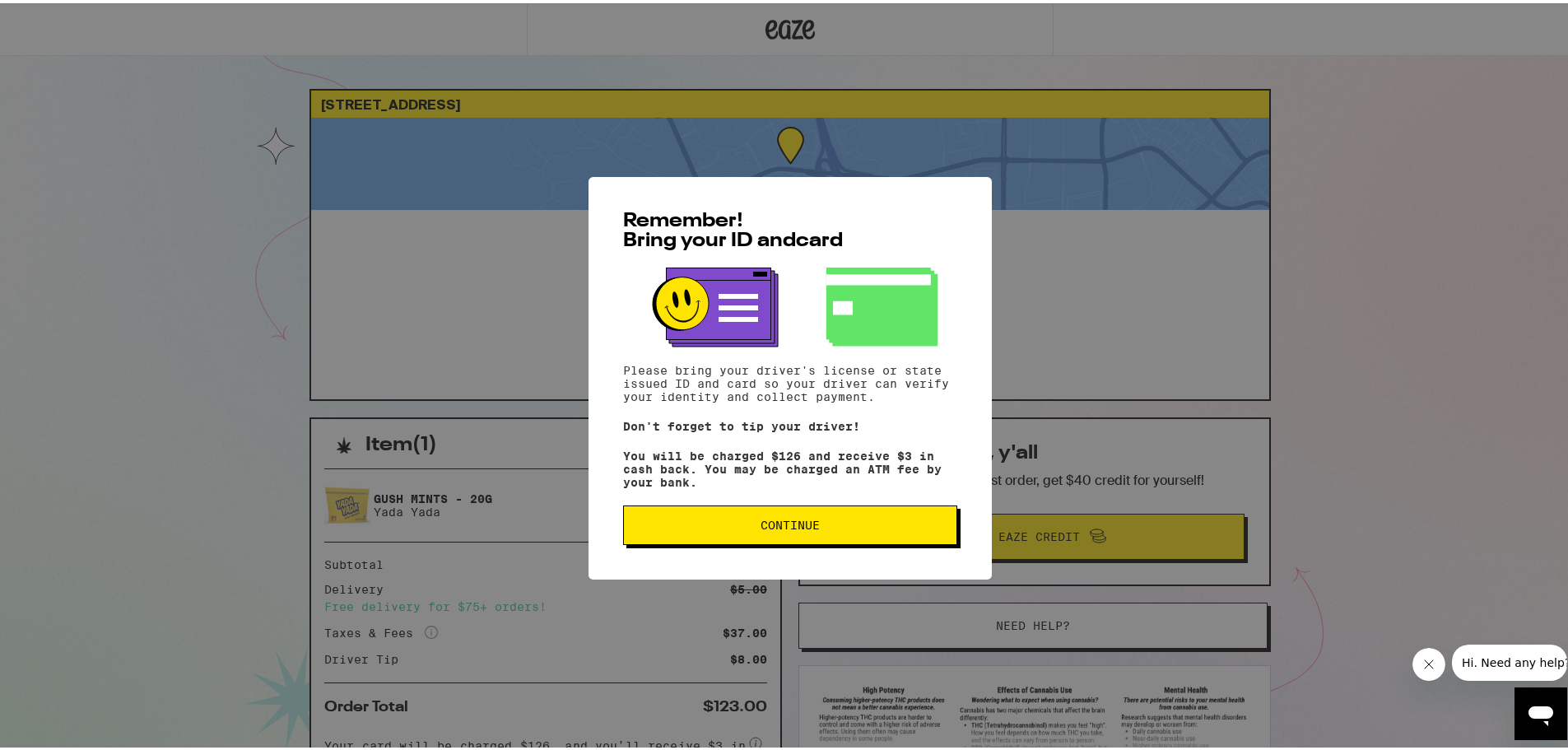
click at [864, 528] on span "Continue" at bounding box center [791, 522] width 306 height 11
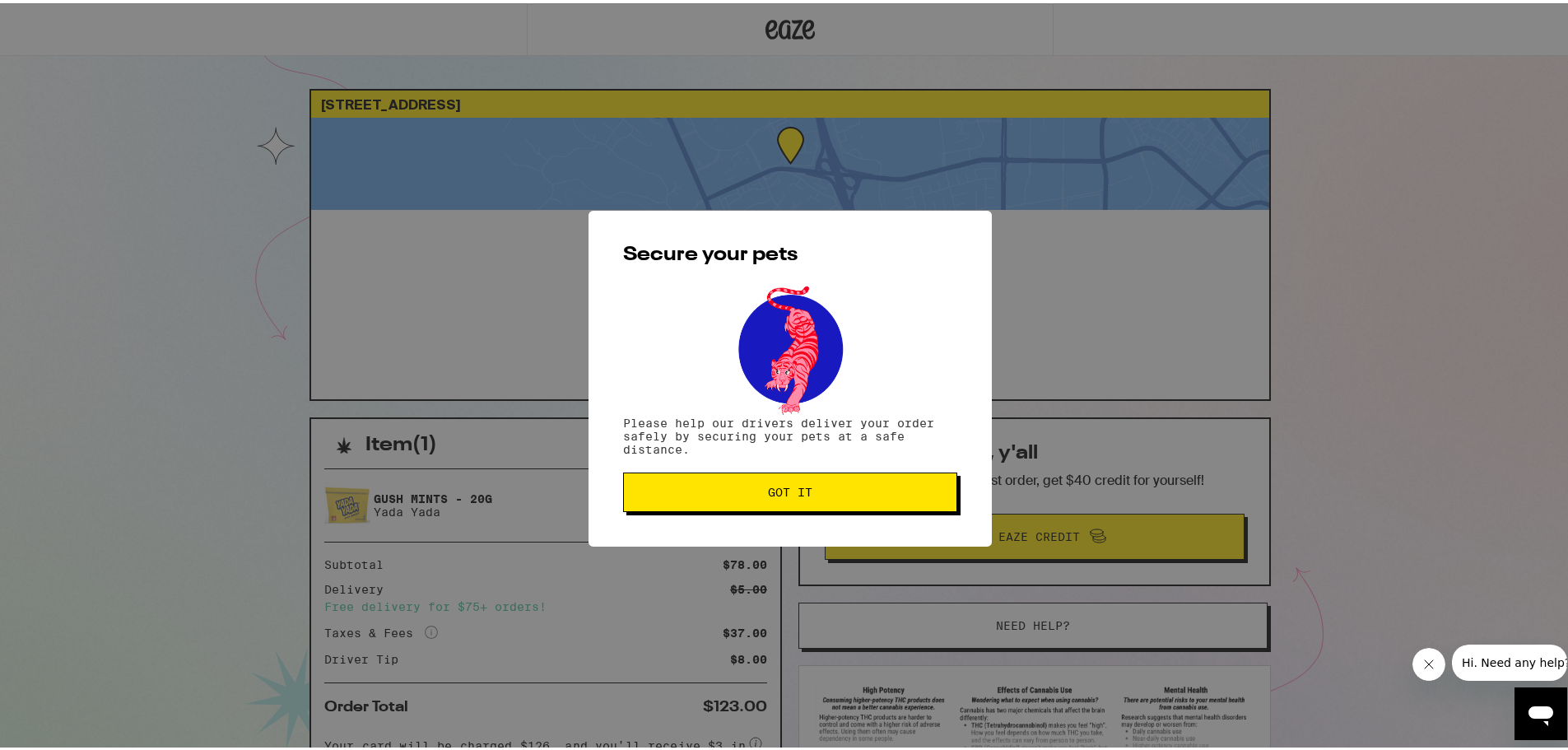
click at [874, 506] on button "Got it" at bounding box center [791, 489] width 334 height 39
